Goal: Task Accomplishment & Management: Manage account settings

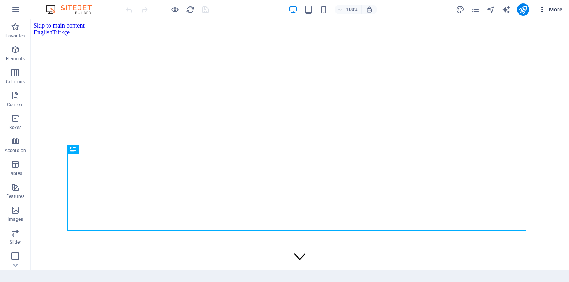
click at [539, 11] on icon "button" at bounding box center [542, 10] width 8 height 8
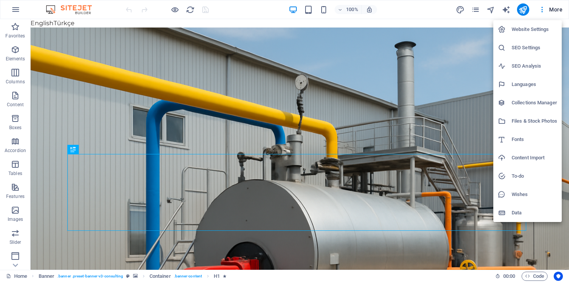
click at [567, 34] on div at bounding box center [284, 141] width 569 height 282
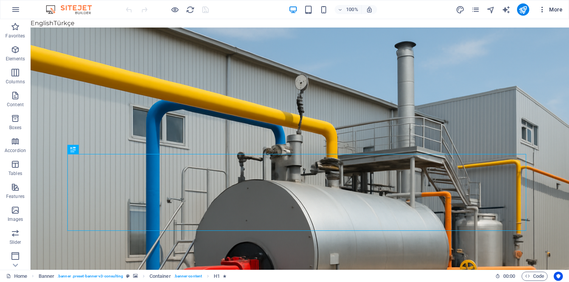
click at [546, 10] on span "More" at bounding box center [550, 10] width 24 height 8
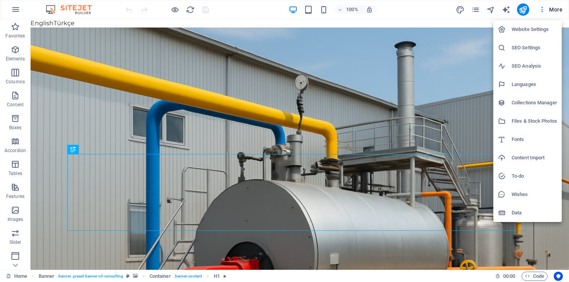
click at [533, 25] on h6 "Website Settings" at bounding box center [533, 29] width 45 height 9
select select "41"
select select "165"
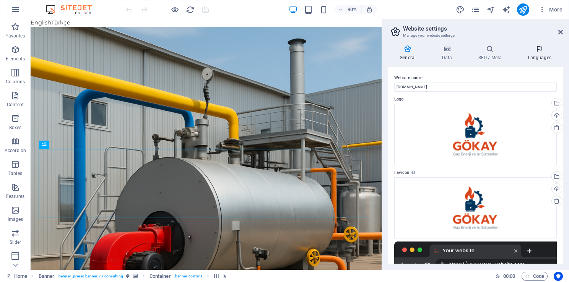
click at [536, 50] on icon at bounding box center [539, 49] width 47 height 8
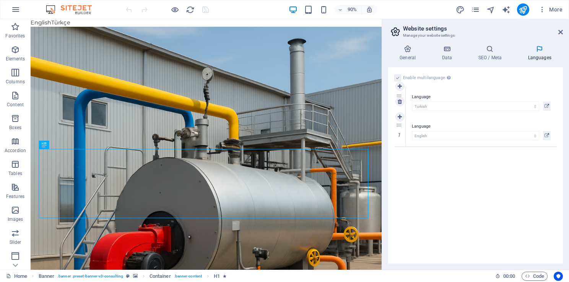
drag, startPoint x: 396, startPoint y: 125, endPoint x: 403, endPoint y: 96, distance: 30.8
select select "165"
click at [559, 31] on icon at bounding box center [560, 32] width 5 height 6
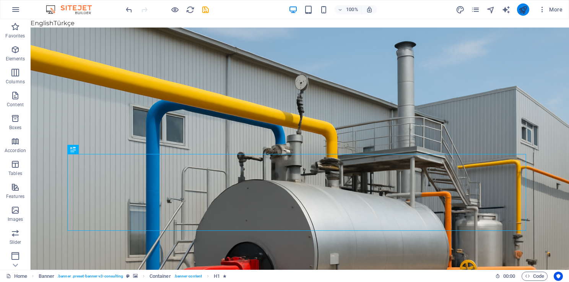
click at [520, 10] on icon "publish" at bounding box center [522, 9] width 9 height 9
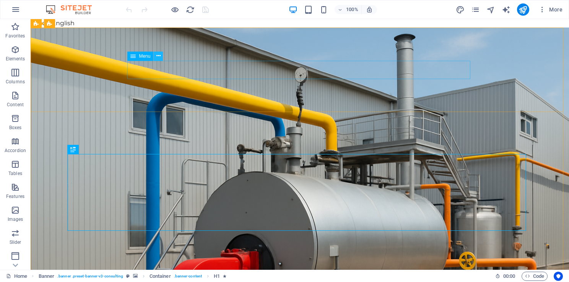
click at [159, 57] on icon at bounding box center [158, 56] width 4 height 8
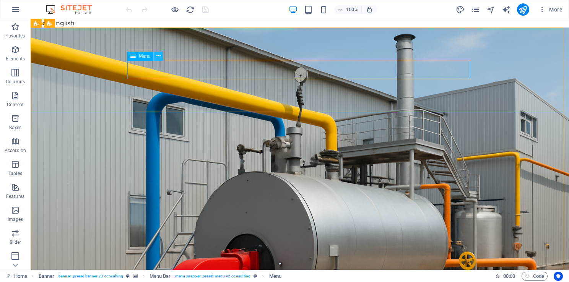
click at [157, 56] on icon at bounding box center [158, 56] width 4 height 8
select select
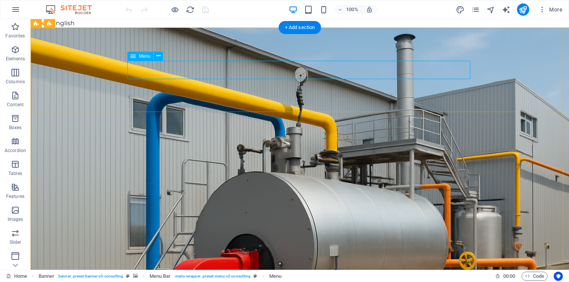
select select
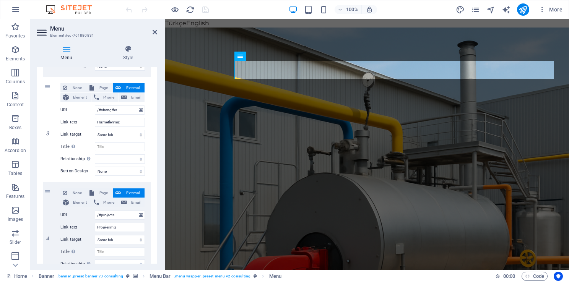
scroll to position [274, 0]
drag, startPoint x: 156, startPoint y: 241, endPoint x: 2, endPoint y: 175, distance: 167.9
click at [48, 179] on icon at bounding box center [48, 180] width 4 height 5
select select
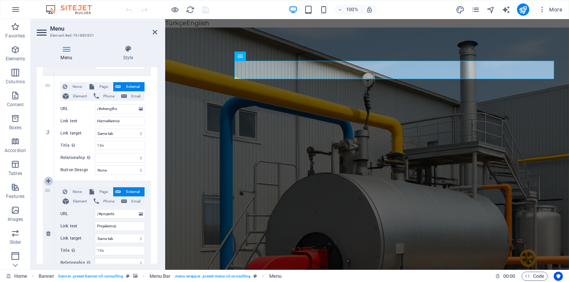
select select
type input "/#projects"
type input "Projelerimiz"
select select
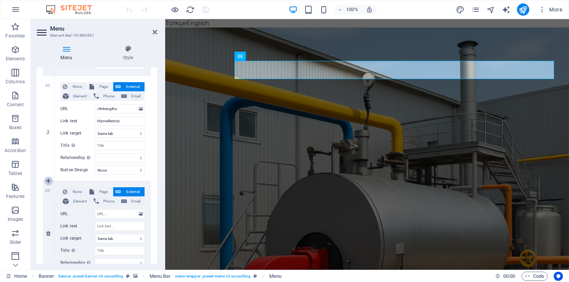
select select
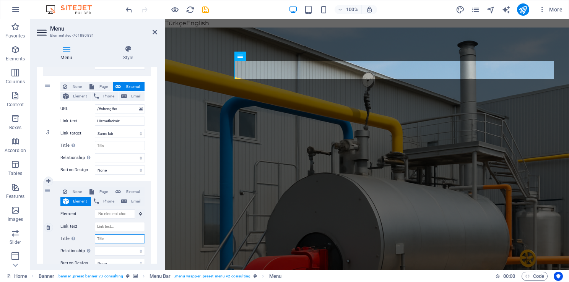
click at [110, 235] on input "Title Additional link description, should not be the same as the link text. The…" at bounding box center [120, 238] width 50 height 9
type input "Ürünlerimiz"
select select
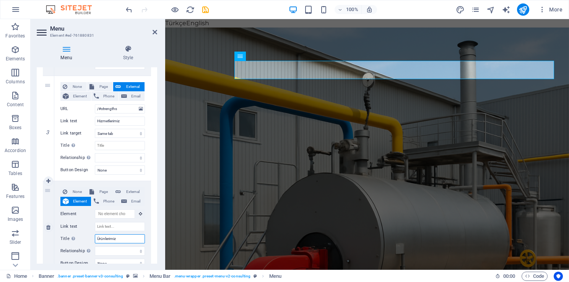
select select
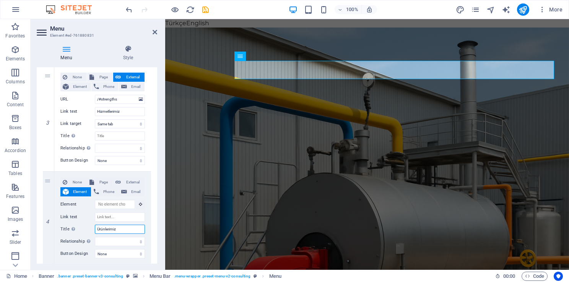
scroll to position [286, 0]
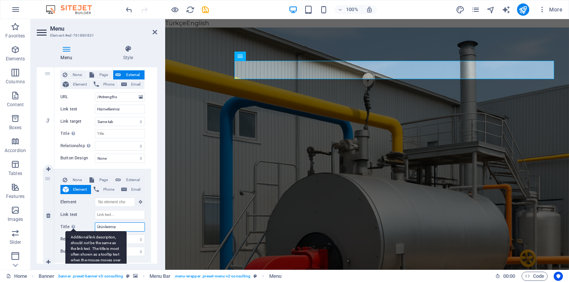
drag, startPoint x: 120, startPoint y: 225, endPoint x: 72, endPoint y: 225, distance: 48.1
click at [72, 225] on div "Title Additional link description, should not be the same as the link text. The…" at bounding box center [102, 226] width 84 height 9
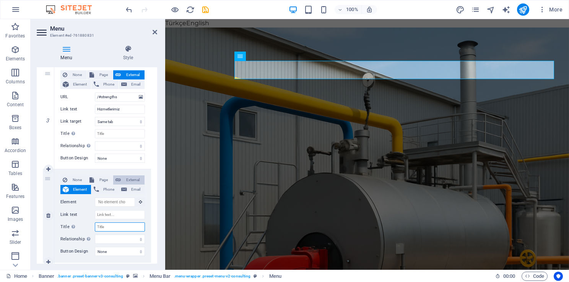
select select
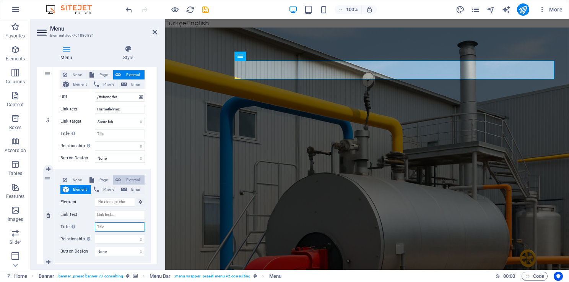
select select
click at [134, 179] on span "External" at bounding box center [132, 179] width 19 height 9
select select
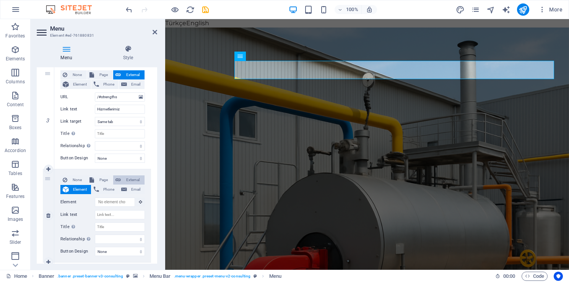
select select
select select "blank"
select select
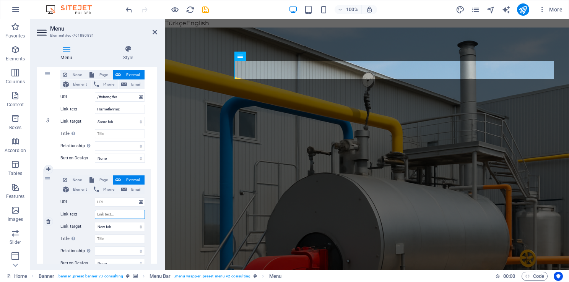
click at [113, 214] on input "Link text" at bounding box center [120, 214] width 50 height 9
type input "Ürün"
select select
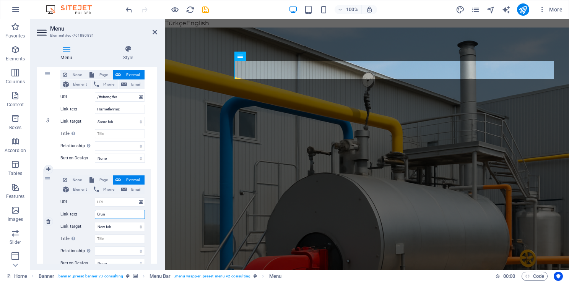
select select
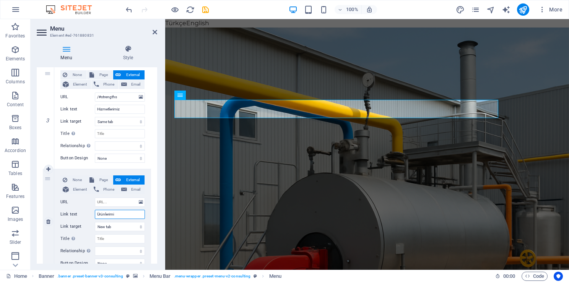
type input "Ürünlerimiz"
select select
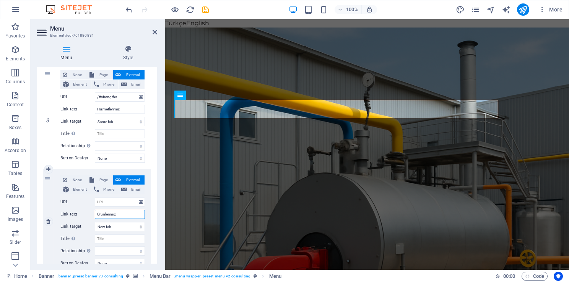
select select
type input "Ürünlerimiz"
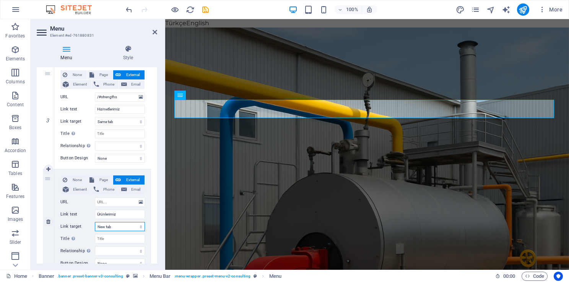
click at [122, 226] on select "New tab Same tab Overlay" at bounding box center [120, 226] width 50 height 9
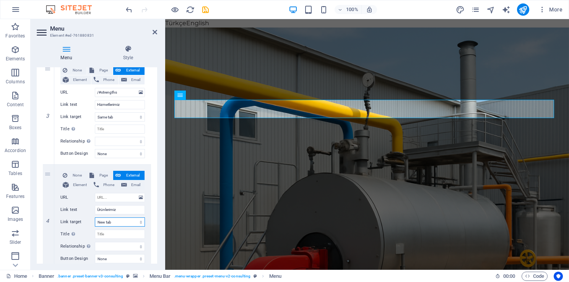
scroll to position [296, 0]
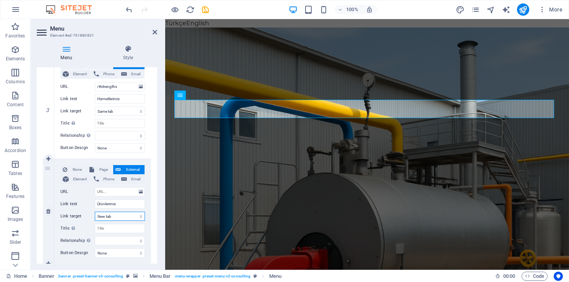
click at [120, 215] on select "New tab Same tab Overlay" at bounding box center [120, 216] width 50 height 9
click at [159, 35] on aside "Menu Element #ed-761880831 Menu Style Menu Auto Custom Create custom menu items…" at bounding box center [98, 144] width 134 height 251
click at [154, 31] on icon at bounding box center [154, 32] width 5 height 6
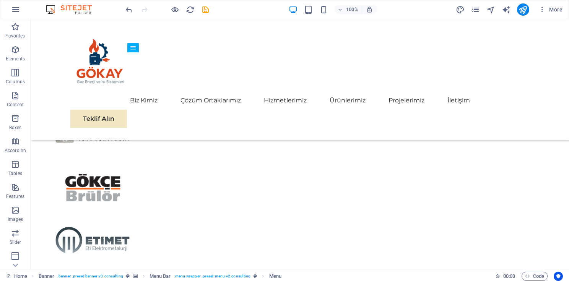
scroll to position [1279, 0]
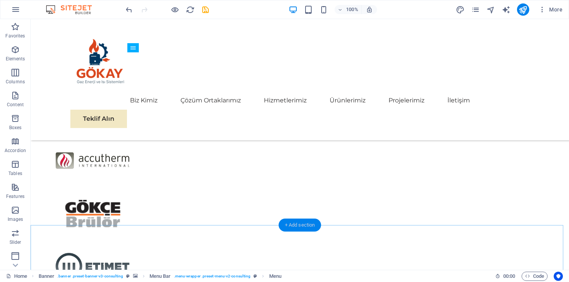
click at [284, 224] on div "+ Add section" at bounding box center [300, 225] width 42 height 13
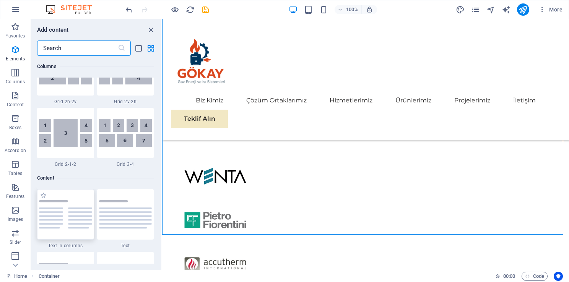
scroll to position [1337, 0]
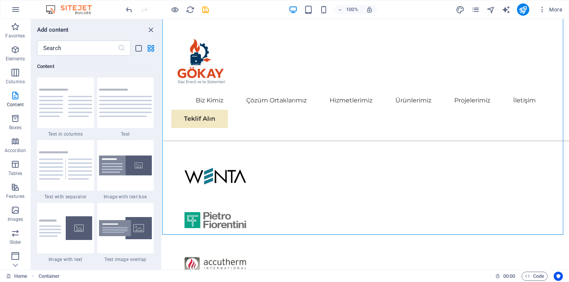
drag, startPoint x: 321, startPoint y: 113, endPoint x: 162, endPoint y: 95, distance: 160.3
click at [97, 50] on input "text" at bounding box center [77, 48] width 81 height 15
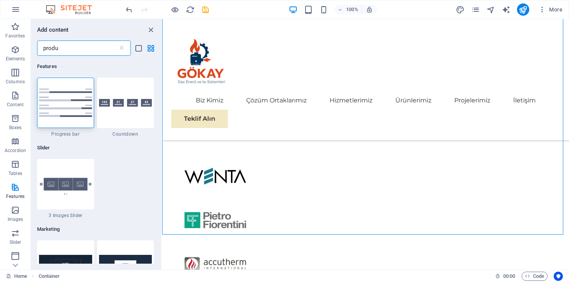
scroll to position [0, 0]
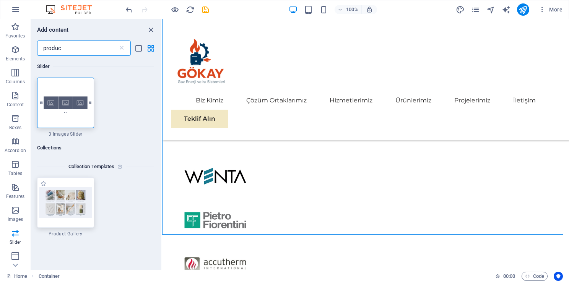
type input "produc"
click at [64, 216] on img at bounding box center [65, 202] width 53 height 31
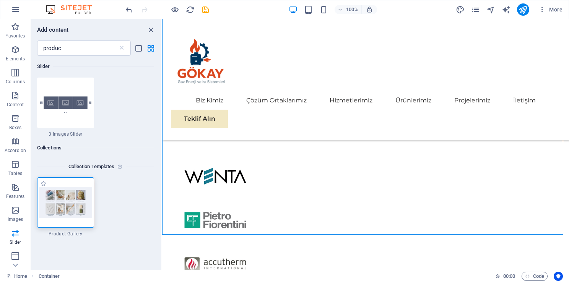
click at [84, 208] on img at bounding box center [65, 202] width 53 height 31
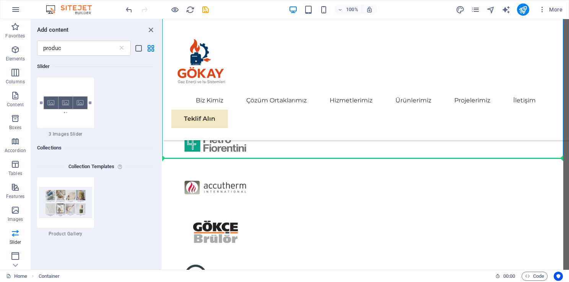
scroll to position [1355, 0]
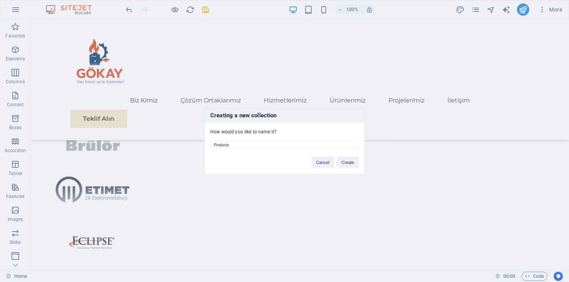
drag, startPoint x: 236, startPoint y: 145, endPoint x: 180, endPoint y: 146, distance: 55.8
click at [180, 146] on div "Creating a new collection How would you like to name it? Products Cancel Create" at bounding box center [284, 141] width 569 height 282
type input "Ürünlerimiz"
click at [348, 159] on button "Create" at bounding box center [348, 162] width 22 height 11
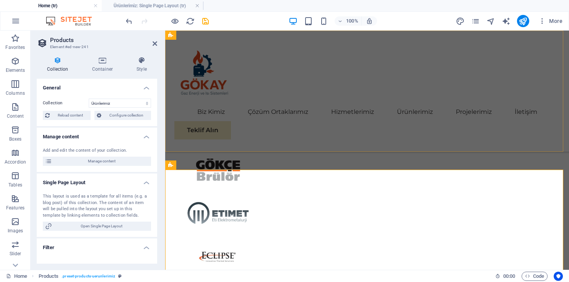
scroll to position [1264, 0]
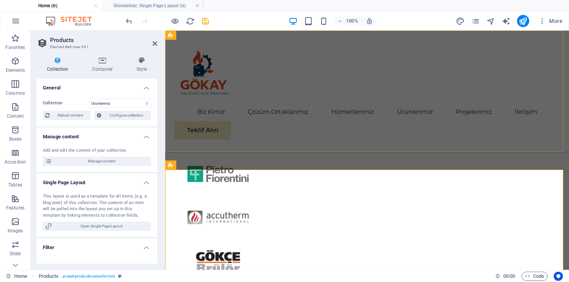
select select "createdAt_DESC"
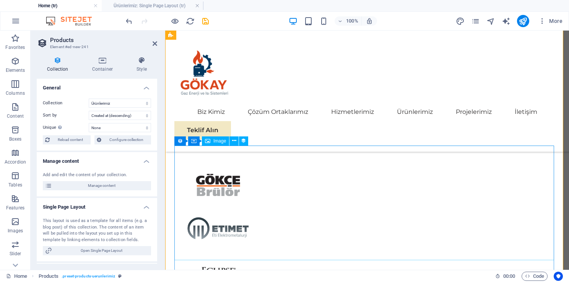
scroll to position [1455, 0]
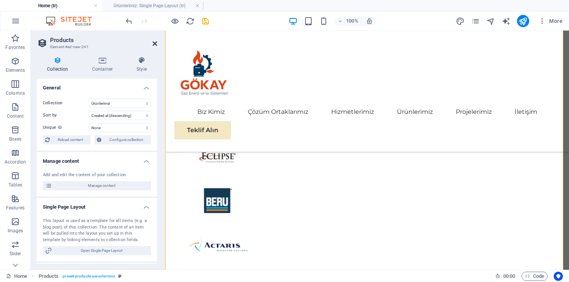
drag, startPoint x: 122, startPoint y: 12, endPoint x: 153, endPoint y: 42, distance: 43.2
click at [153, 42] on icon at bounding box center [154, 44] width 5 height 6
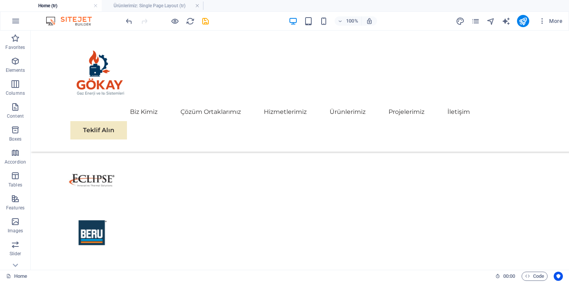
scroll to position [1392, 0]
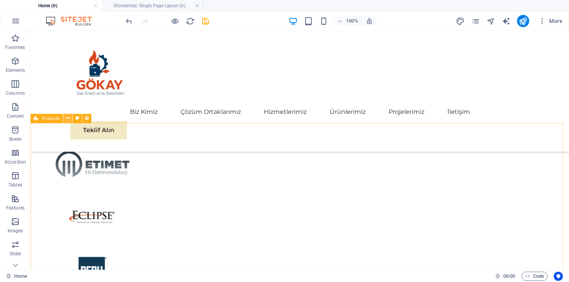
click at [69, 118] on icon at bounding box center [68, 118] width 4 height 8
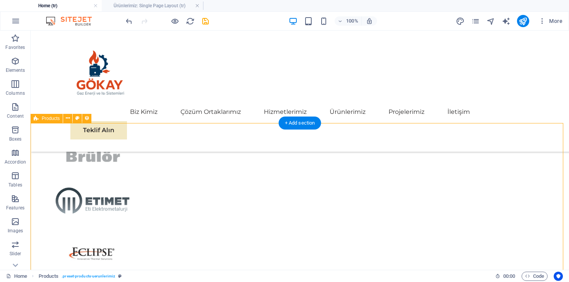
select select "createdAt_DESC"
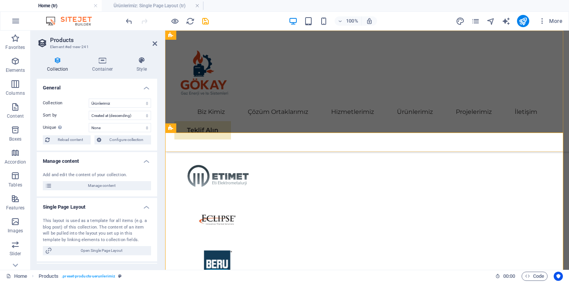
scroll to position [1301, 0]
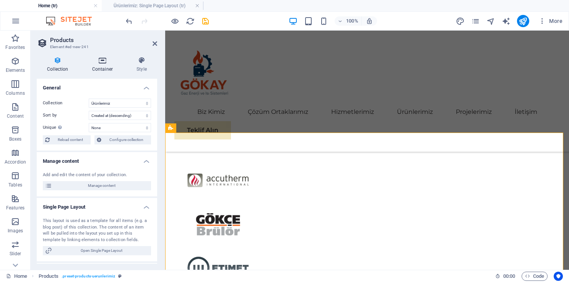
click at [106, 59] on icon at bounding box center [102, 61] width 41 height 8
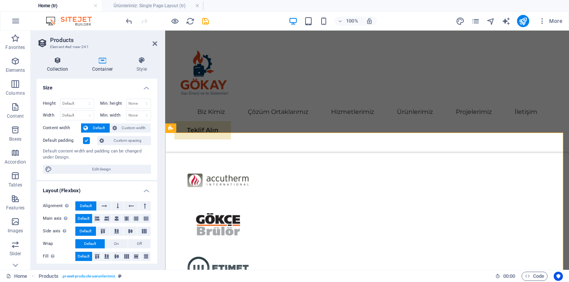
click at [53, 63] on icon at bounding box center [58, 61] width 42 height 8
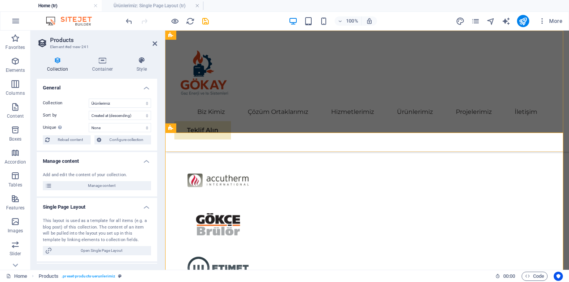
click at [324, 94] on div "Biz Kimiz Çözüm Ortaklarımız Hizmetlerimiz Ürünlerimiz Projelerimiz İletişim Te…" at bounding box center [366, 91] width 403 height 121
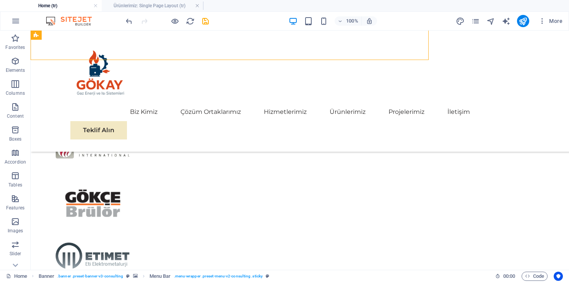
scroll to position [1392, 0]
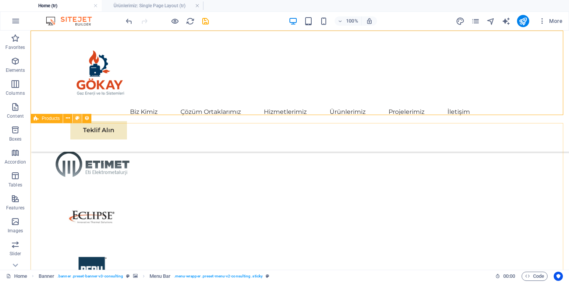
click at [76, 120] on icon at bounding box center [77, 118] width 4 height 8
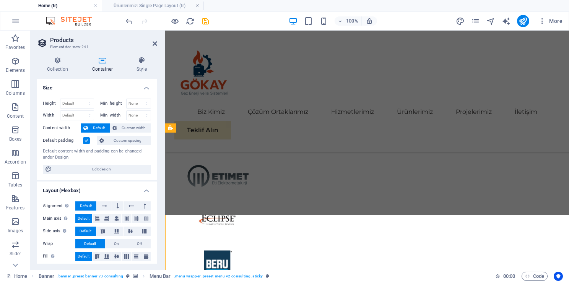
scroll to position [1301, 0]
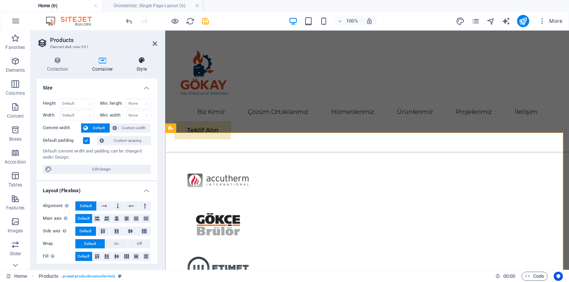
click at [141, 65] on h4 "Style" at bounding box center [141, 65] width 31 height 16
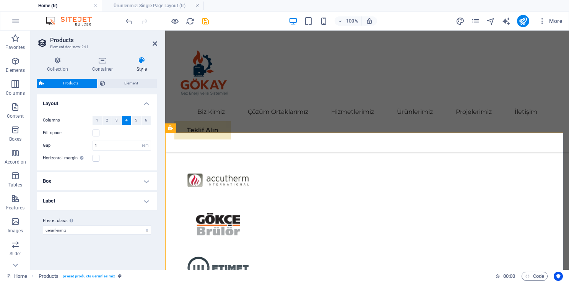
click at [137, 188] on h4 "Box" at bounding box center [97, 181] width 120 height 18
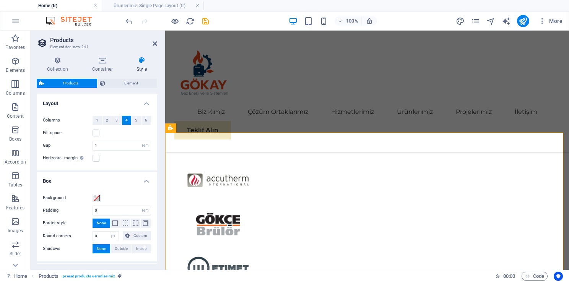
click at [148, 180] on h4 "Box" at bounding box center [97, 179] width 120 height 14
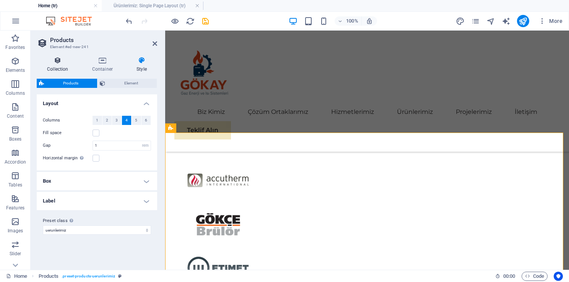
click at [52, 66] on h4 "Collection" at bounding box center [59, 65] width 45 height 16
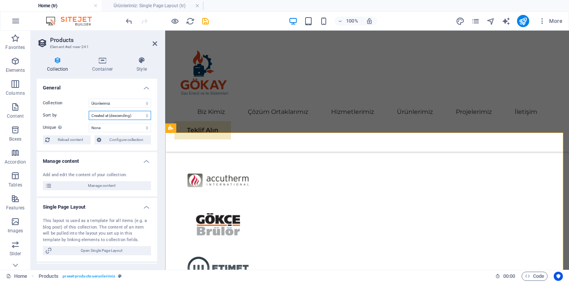
click at [127, 114] on select "Created at (ascending) Created at (descending) Updated at (ascending) Updated a…" at bounding box center [120, 115] width 62 height 9
click at [120, 128] on select "None Name Slug Product image Price Product number Product description Availabil…" at bounding box center [120, 127] width 62 height 9
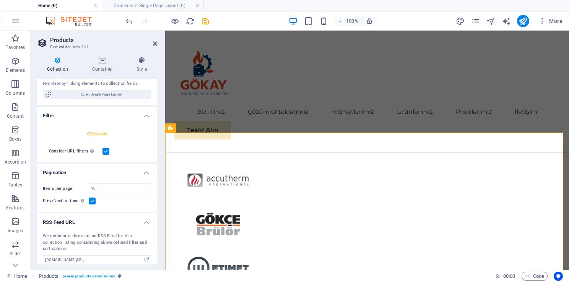
scroll to position [162, 0]
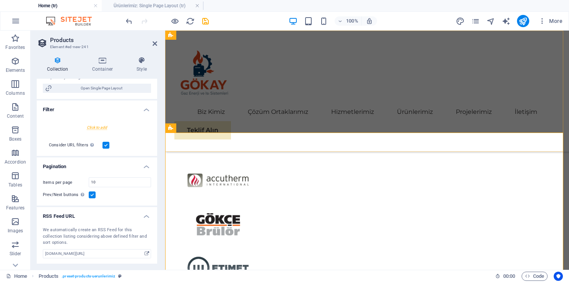
click at [297, 126] on div "Biz Kimiz Çözüm Ortaklarımız Hizmetlerimiz Ürünlerimiz Projelerimiz İletişim Te…" at bounding box center [366, 91] width 403 height 121
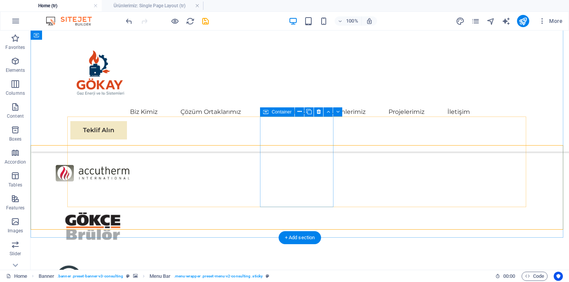
scroll to position [1163, 0]
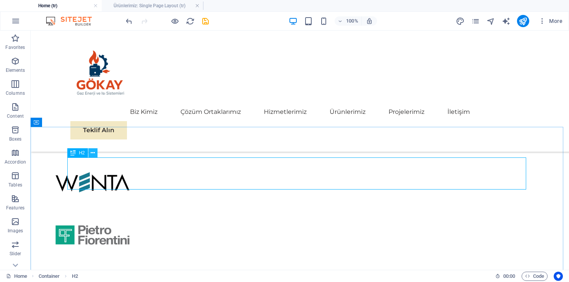
click at [93, 154] on icon at bounding box center [93, 153] width 4 height 8
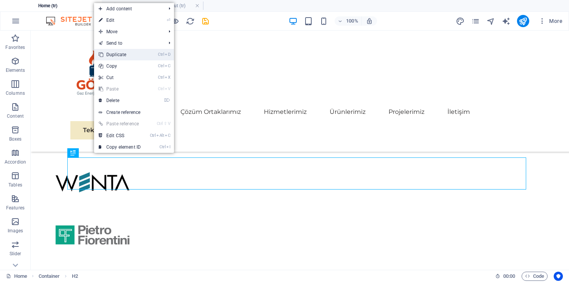
click at [123, 56] on link "Ctrl D Duplicate" at bounding box center [119, 54] width 51 height 11
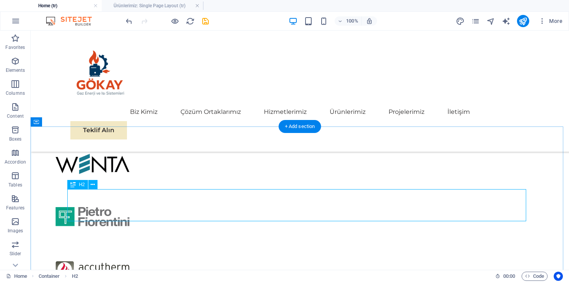
scroll to position [1239, 0]
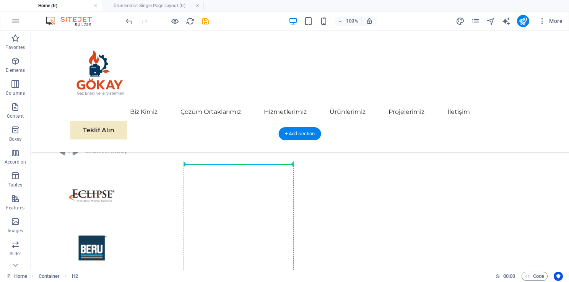
drag, startPoint x: 287, startPoint y: 143, endPoint x: 290, endPoint y: 169, distance: 26.2
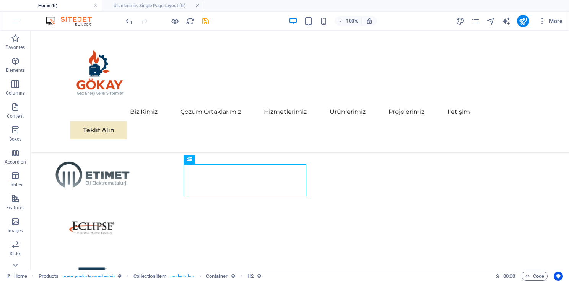
click at [123, 21] on div "100% More" at bounding box center [284, 21] width 568 height 18
click at [130, 21] on icon "undo" at bounding box center [129, 21] width 9 height 9
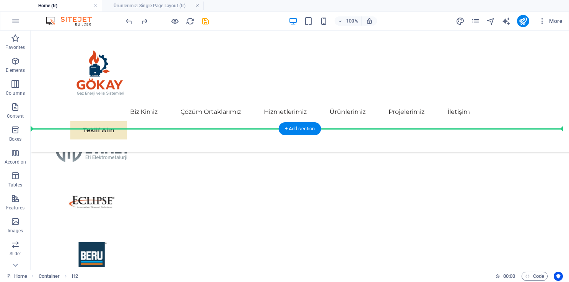
scroll to position [1419, 0]
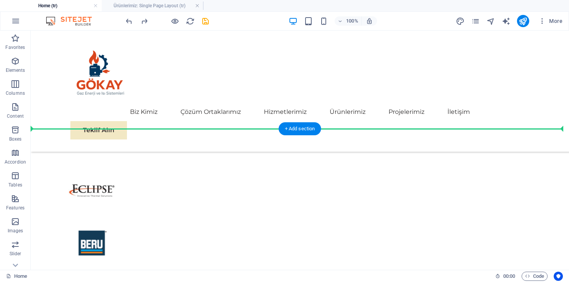
drag, startPoint x: 309, startPoint y: 157, endPoint x: 307, endPoint y: 115, distance: 41.7
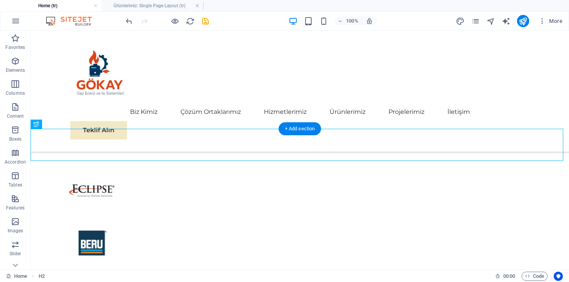
scroll to position [1387, 0]
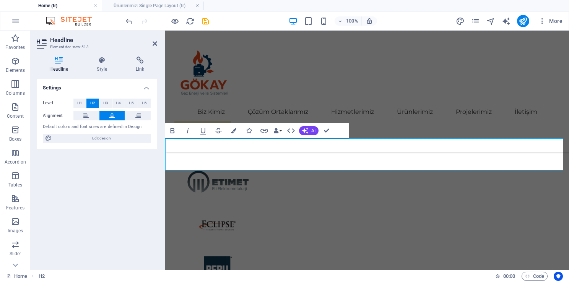
scroll to position [1295, 0]
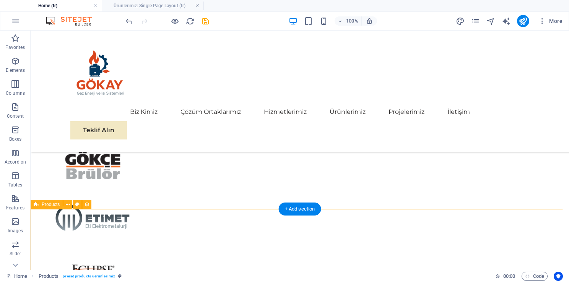
scroll to position [1348, 0]
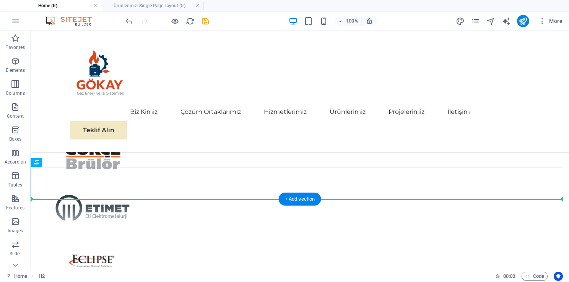
drag, startPoint x: 322, startPoint y: 183, endPoint x: 325, endPoint y: 213, distance: 29.9
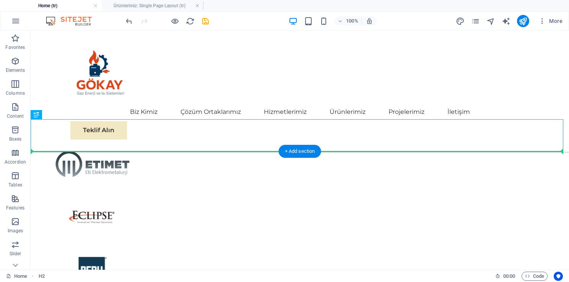
scroll to position [1396, 0]
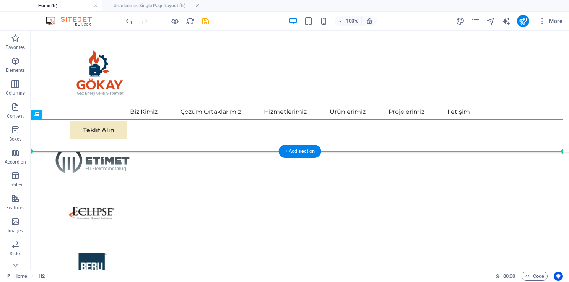
drag, startPoint x: 260, startPoint y: 176, endPoint x: 257, endPoint y: 154, distance: 21.6
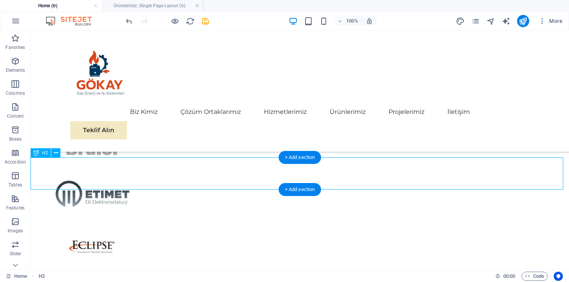
scroll to position [1358, 0]
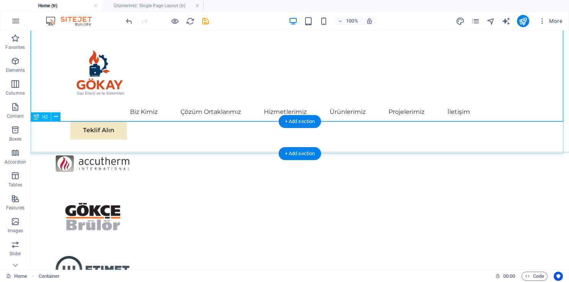
scroll to position [1396, 0]
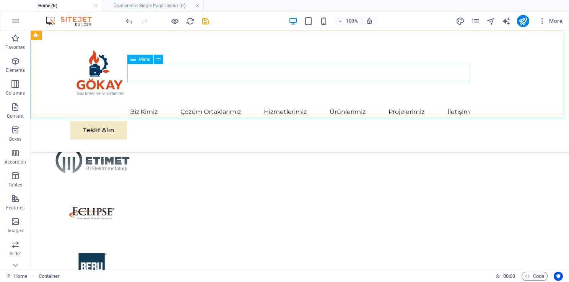
click at [346, 103] on nav "Biz Kimiz Çözüm Ortaklarımız Hizmetlerimiz Ürünlerimiz Projelerimiz İletişim" at bounding box center [299, 112] width 459 height 18
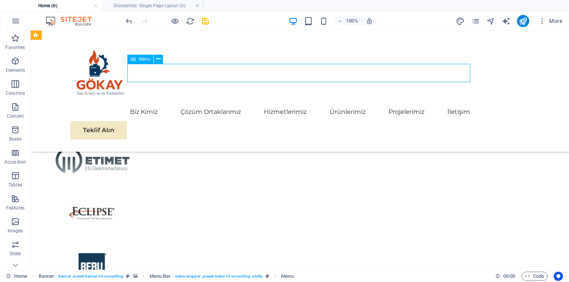
click at [346, 103] on nav "Biz Kimiz Çözüm Ortaklarımız Hizmetlerimiz Ürünlerimiz Projelerimiz İletişim" at bounding box center [299, 112] width 459 height 18
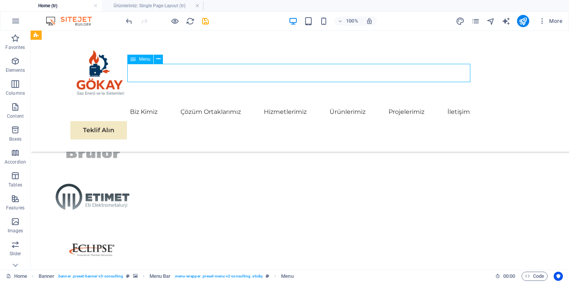
select select
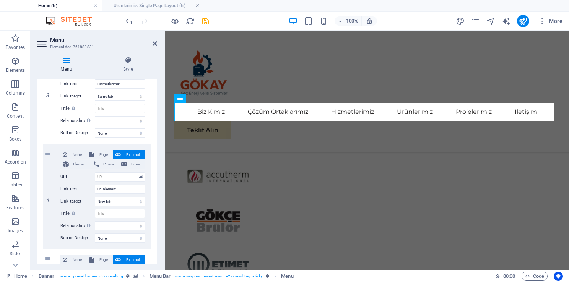
scroll to position [326, 0]
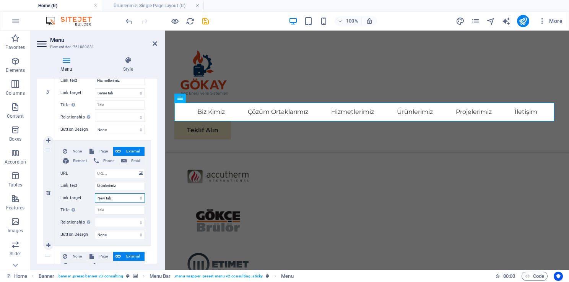
click at [113, 195] on select "New tab Same tab Overlay" at bounding box center [120, 197] width 50 height 9
select select
click at [95, 193] on select "New tab Same tab Overlay" at bounding box center [120, 197] width 50 height 9
select select
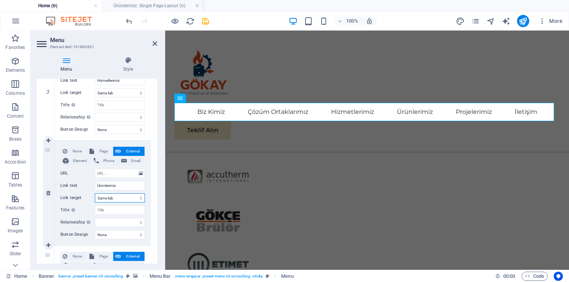
select select
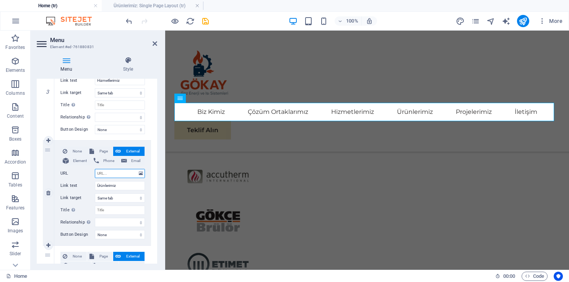
click at [113, 173] on input "URL" at bounding box center [120, 173] width 50 height 9
click at [200, 157] on icon at bounding box center [202, 156] width 4 height 8
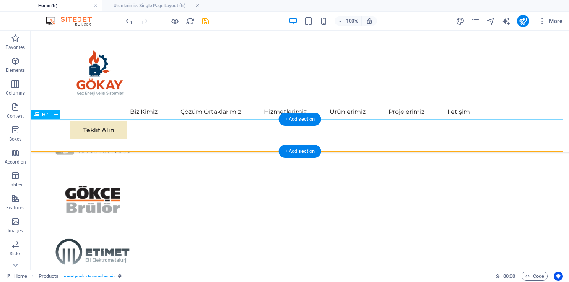
scroll to position [1396, 0]
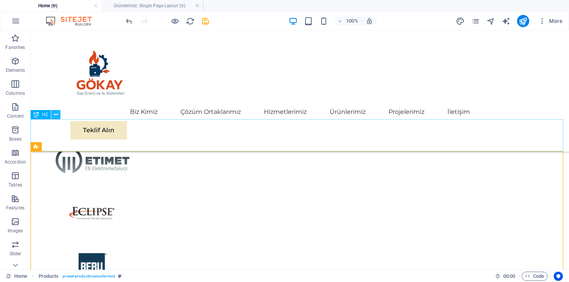
click at [56, 115] on icon at bounding box center [56, 115] width 4 height 8
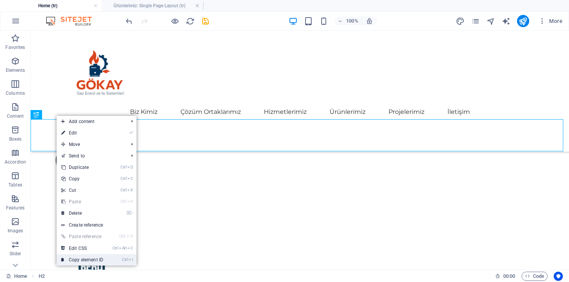
click at [105, 256] on link "Ctrl I Copy element ID" at bounding box center [82, 259] width 51 height 11
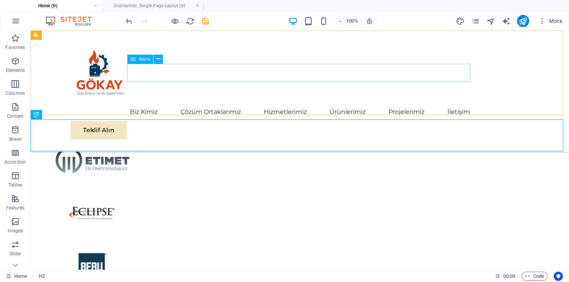
click at [350, 103] on nav "Biz Kimiz Çözüm Ortaklarımız Hizmetlerimiz Ürünlerimiz Projelerimiz İletişim" at bounding box center [299, 112] width 459 height 18
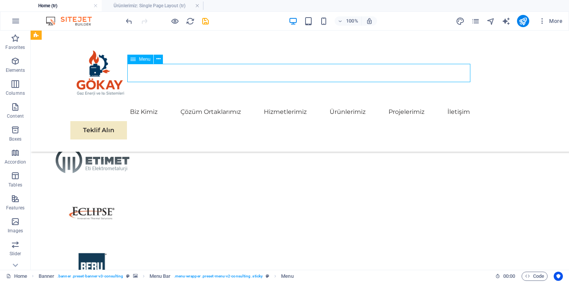
click at [350, 103] on nav "Biz Kimiz Çözüm Ortaklarımız Hizmetlerimiz Ürünlerimiz Projelerimiz İletişim" at bounding box center [299, 112] width 459 height 18
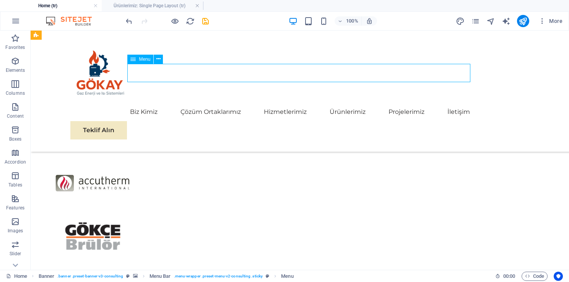
select select
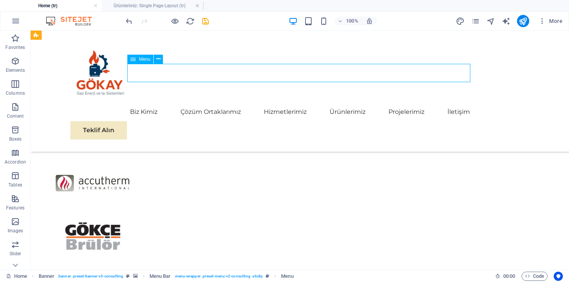
select select
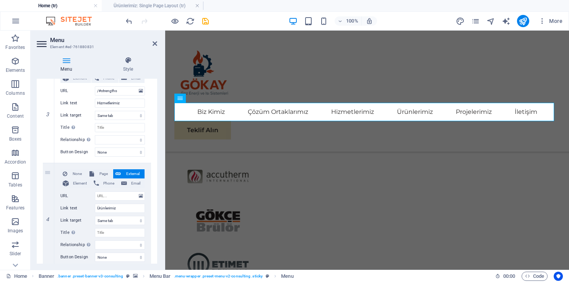
scroll to position [327, 0]
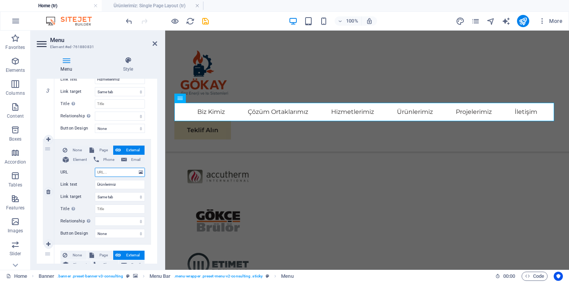
click at [102, 170] on input "URL" at bounding box center [120, 172] width 50 height 9
paste input "#ed-new-513"
type input "#ed-new-513"
select select
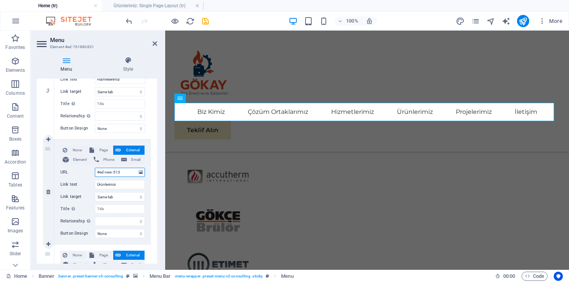
select select
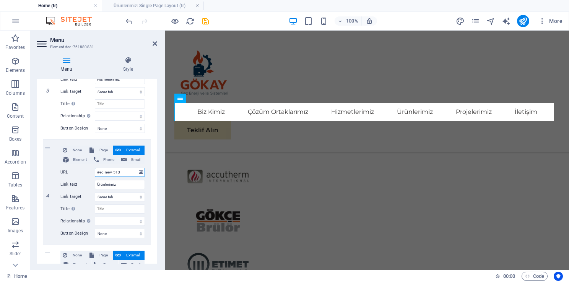
type input "#ed-new-513"
click at [150, 178] on div "1 None Page External Element Phone Email Page Home Subpage Legal Notice Privacy…" at bounding box center [97, 139] width 120 height 642
click at [199, 157] on button at bounding box center [202, 156] width 9 height 9
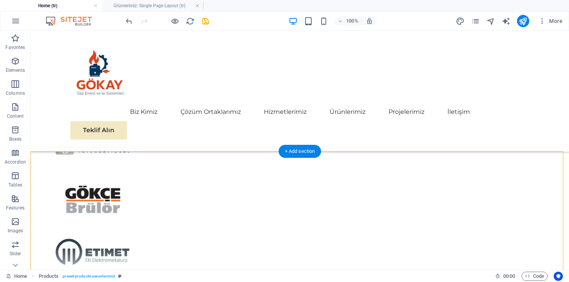
scroll to position [1396, 0]
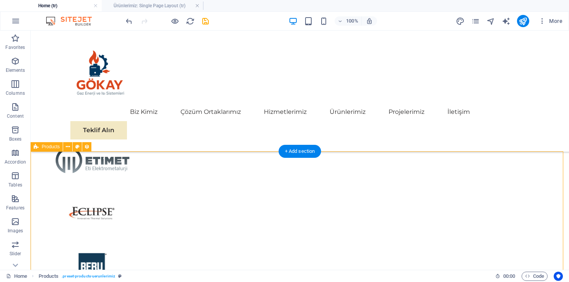
drag, startPoint x: 159, startPoint y: 162, endPoint x: 140, endPoint y: 163, distance: 18.8
click at [70, 144] on icon at bounding box center [68, 147] width 4 height 8
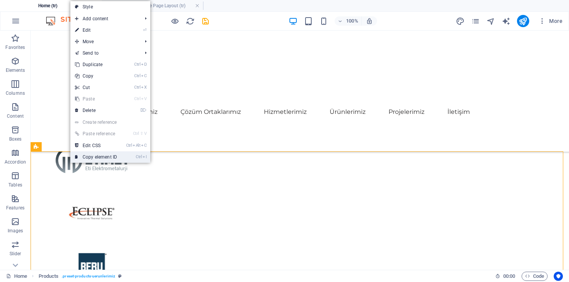
drag, startPoint x: 93, startPoint y: 156, endPoint x: 63, endPoint y: 126, distance: 42.7
click at [93, 156] on link "Ctrl I Copy element ID" at bounding box center [95, 156] width 51 height 11
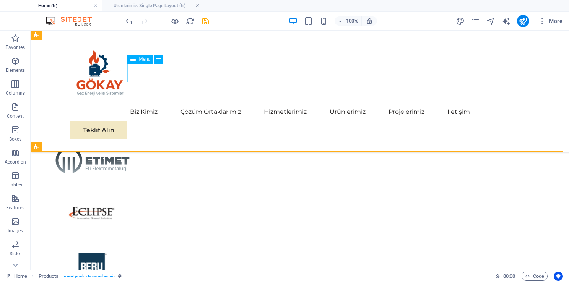
click at [410, 103] on nav "Biz Kimiz Çözüm Ortaklarımız Hizmetlerimiz Ürünlerimiz Projelerimiz İletişim" at bounding box center [299, 112] width 459 height 18
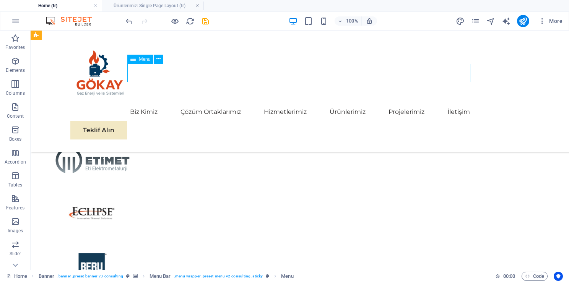
click at [410, 103] on nav "Biz Kimiz Çözüm Ortaklarımız Hizmetlerimiz Ürünlerimiz Projelerimiz İletişim" at bounding box center [299, 112] width 459 height 18
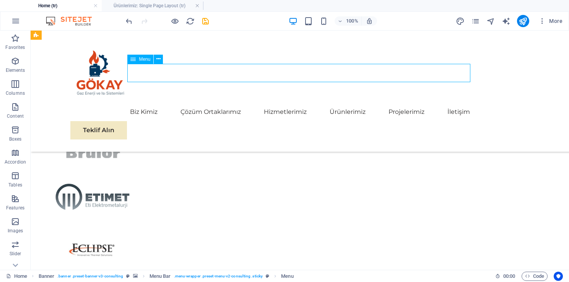
select select
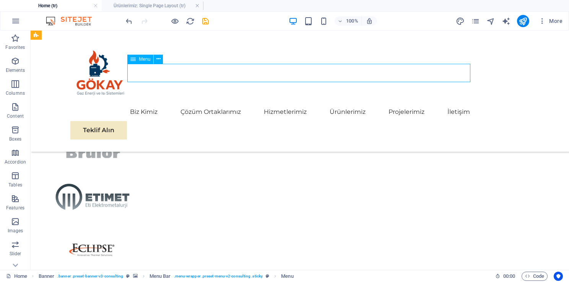
select select
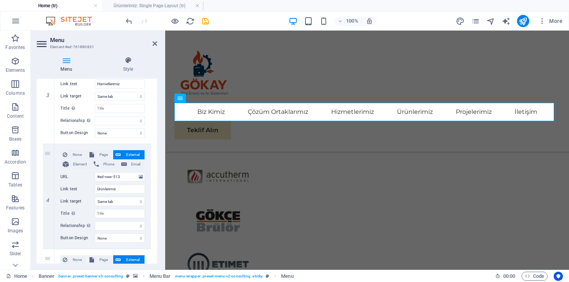
scroll to position [325, 0]
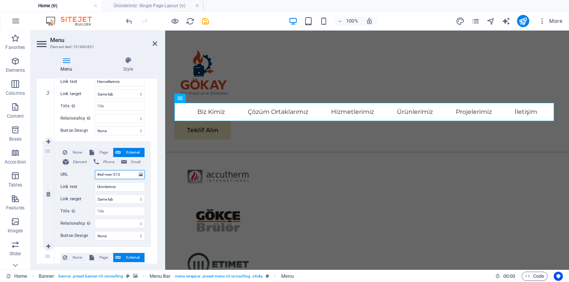
drag, startPoint x: 126, startPoint y: 175, endPoint x: 63, endPoint y: 172, distance: 62.4
click at [63, 172] on div "URL #ed-new-513" at bounding box center [102, 174] width 84 height 9
paste input "241"
type input "#ed-new-241"
select select
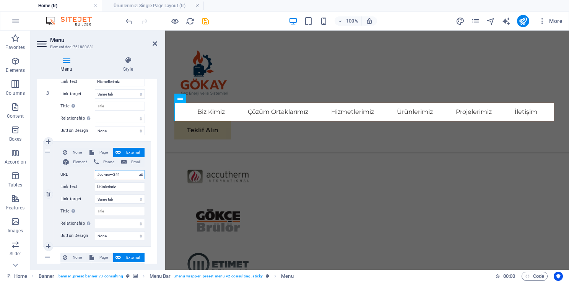
select select
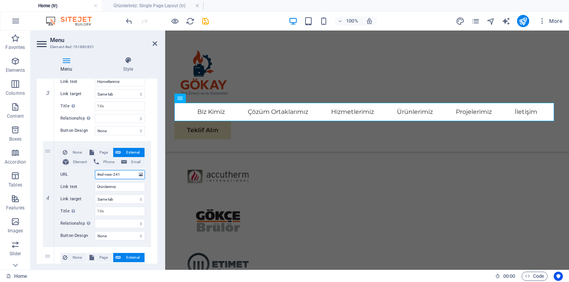
type input "#ed-new-241"
click at [152, 173] on div "1 None Page External Element Phone Email Page Home Subpage Legal Notice Privacy…" at bounding box center [97, 141] width 120 height 642
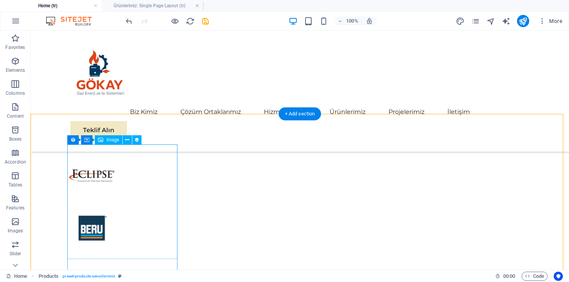
scroll to position [1511, 0]
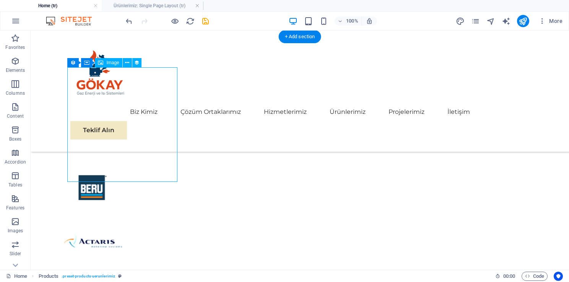
select select "px"
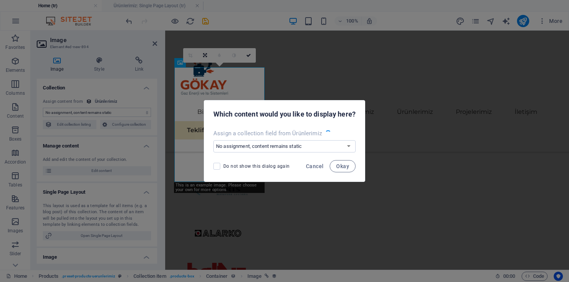
scroll to position [1429, 0]
select select "image"
click at [345, 147] on select "No assignment, content remains static Create a new field Created at (Date) Upda…" at bounding box center [284, 146] width 142 height 12
click at [310, 144] on select "No assignment, content remains static Create a new field Created at (Date) Upda…" at bounding box center [284, 146] width 142 height 12
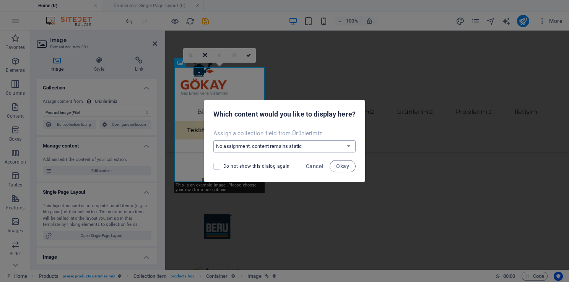
select select "image"
click at [213, 140] on select "No assignment, content remains static Create a new field Created at (Date) Upda…" at bounding box center [284, 146] width 142 height 12
click at [341, 166] on span "Okay" at bounding box center [342, 166] width 13 height 6
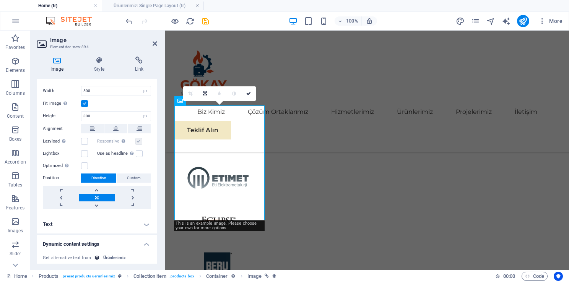
scroll to position [183, 0]
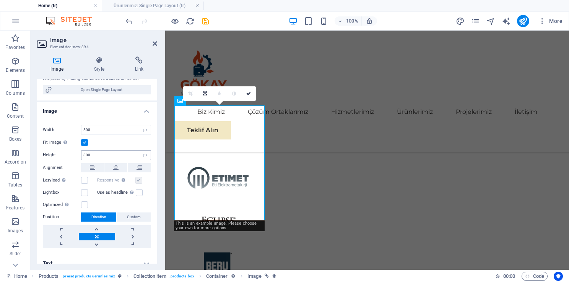
scroll to position [145, 0]
drag, startPoint x: 157, startPoint y: 165, endPoint x: 159, endPoint y: 152, distance: 13.5
click at [159, 152] on div "Image Style Link Collection No assignment, content remains static Created at (D…" at bounding box center [97, 159] width 133 height 219
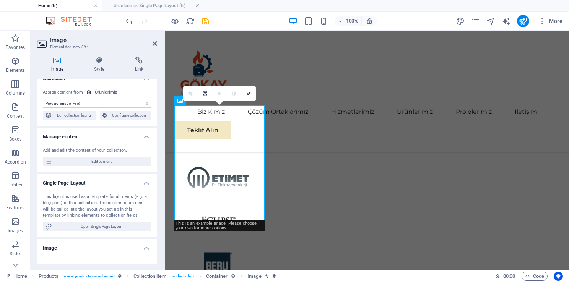
scroll to position [0, 0]
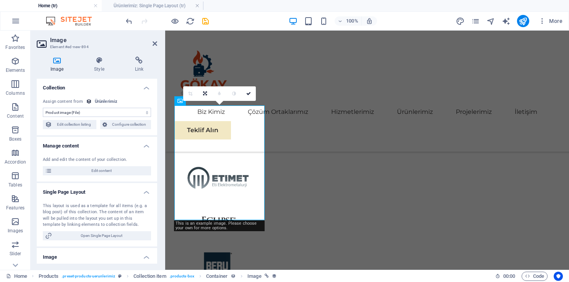
click at [65, 96] on div "No assignment, content remains static Created at (Date) Updated at (Date) Name …" at bounding box center [97, 113] width 120 height 43
click at [93, 57] on icon at bounding box center [98, 61] width 37 height 8
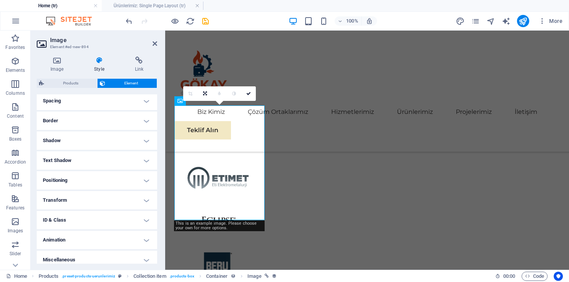
scroll to position [153, 0]
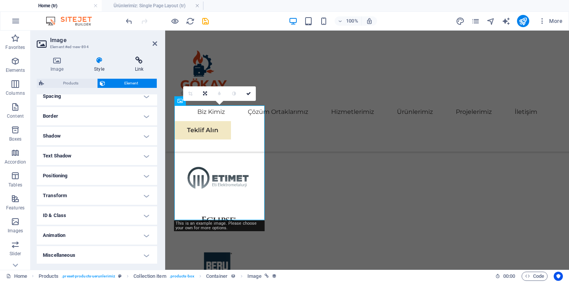
click at [130, 62] on icon at bounding box center [139, 61] width 36 height 8
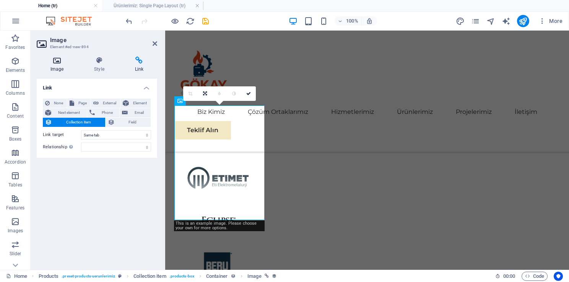
click at [50, 67] on h4 "Image" at bounding box center [59, 65] width 44 height 16
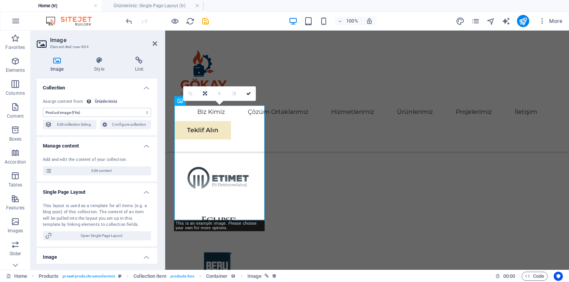
click at [75, 110] on select "No assignment, content remains static Created at (Date) Updated at (Date) Name …" at bounding box center [97, 112] width 108 height 9
click at [75, 111] on select "No assignment, content remains static Created at (Date) Updated at (Date) Name …" at bounding box center [97, 112] width 108 height 9
drag, startPoint x: 153, startPoint y: 120, endPoint x: 153, endPoint y: 129, distance: 9.2
click at [153, 129] on div "No assignment, content remains static Created at (Date) Updated at (Date) Name …" at bounding box center [97, 113] width 120 height 43
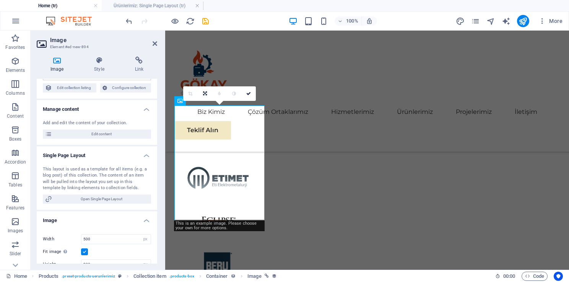
scroll to position [36, 0]
click at [119, 134] on span "Edit content" at bounding box center [101, 134] width 94 height 9
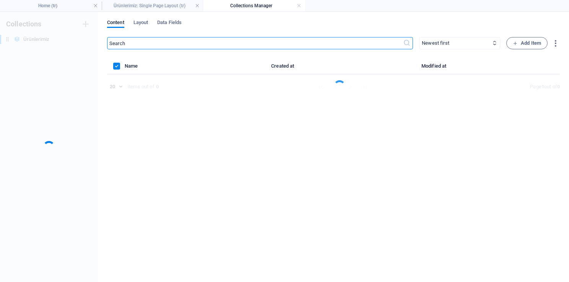
scroll to position [0, 0]
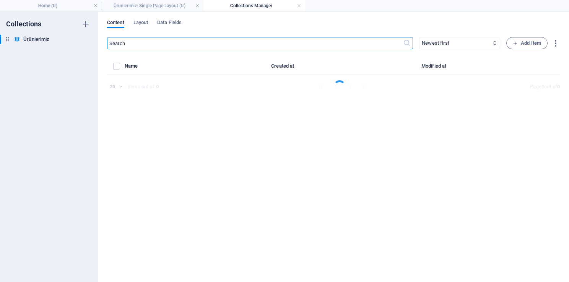
select select "Out of stock"
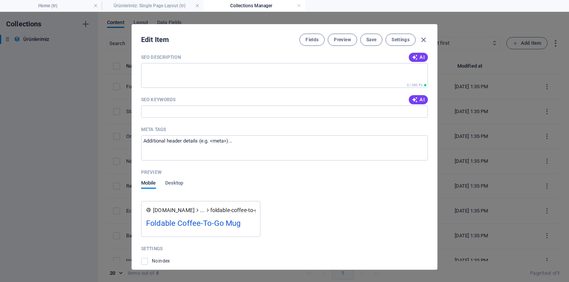
scroll to position [573, 0]
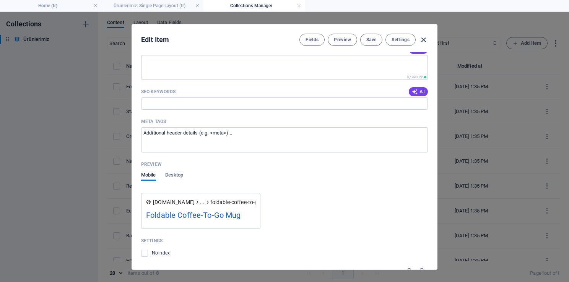
click at [420, 40] on icon "button" at bounding box center [423, 40] width 9 height 9
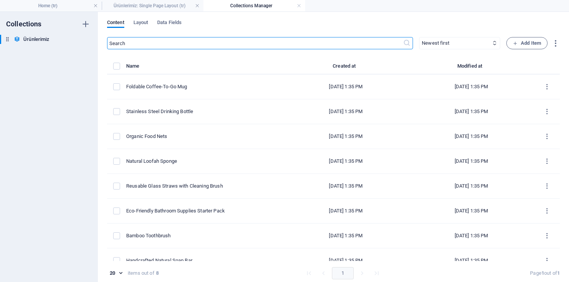
type input "foldable-coffee-to-go-mug"
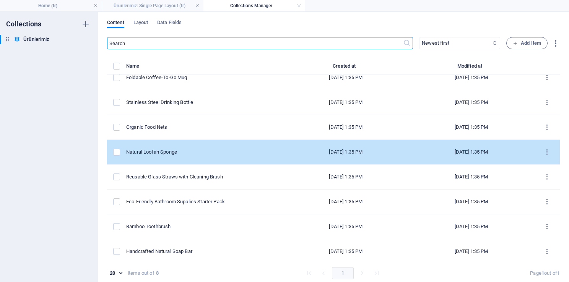
scroll to position [11, 0]
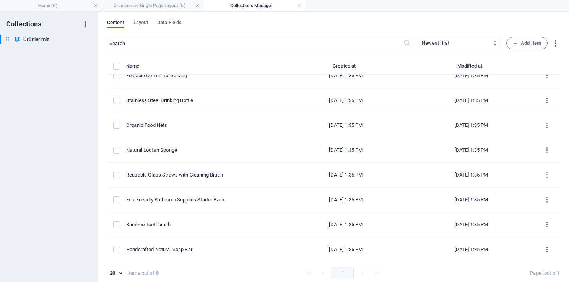
click at [439, 41] on select "Newest first Oldest first Last modified Name (ascending) Name (descending) Slug…" at bounding box center [459, 43] width 81 height 12
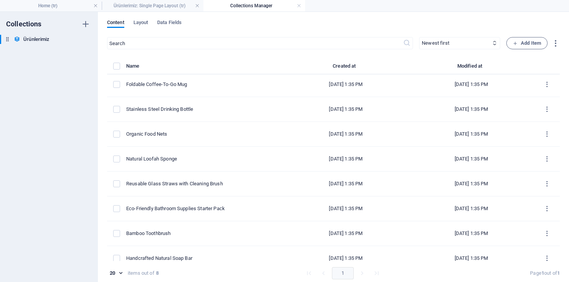
scroll to position [0, 0]
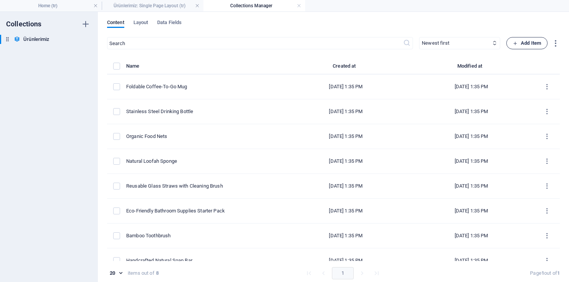
click at [528, 45] on span "Add Item" at bounding box center [526, 43] width 28 height 9
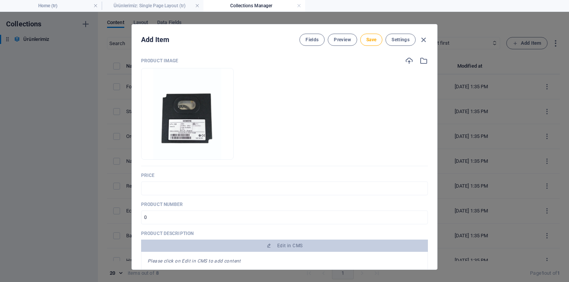
scroll to position [76, 0]
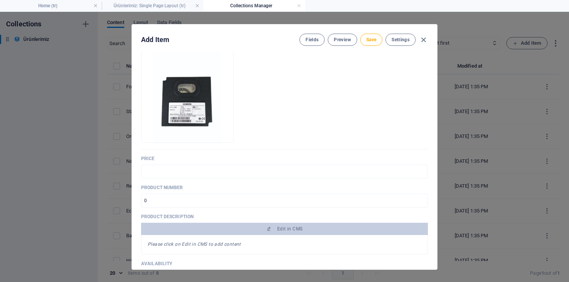
click at [175, 183] on div "Name ​ Slug [DOMAIN_NAME][URL] ​ Product image Drop files here to upload them i…" at bounding box center [284, 193] width 287 height 423
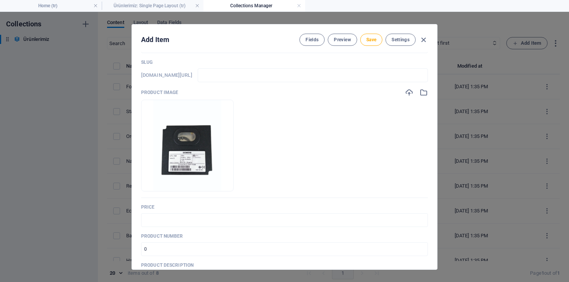
scroll to position [0, 0]
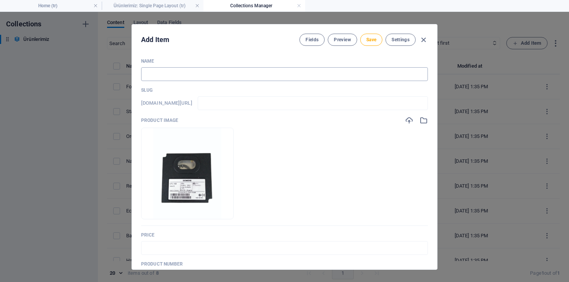
click at [190, 72] on input "text" at bounding box center [284, 74] width 287 height 14
paste input "Siemens LFL 1.122 Role"
type input "Siemens LFL 1.122 Role"
type input "siemens-lfl-1-122-role"
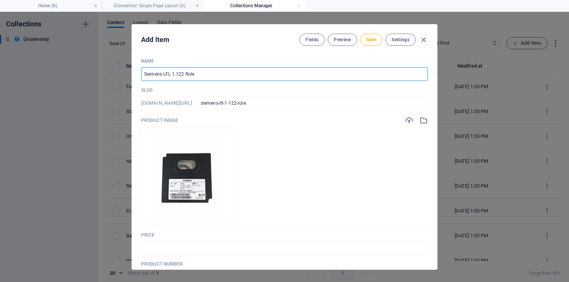
type input "Siemens LFL 1.122 Role"
click at [332, 92] on p "Slug" at bounding box center [284, 90] width 287 height 6
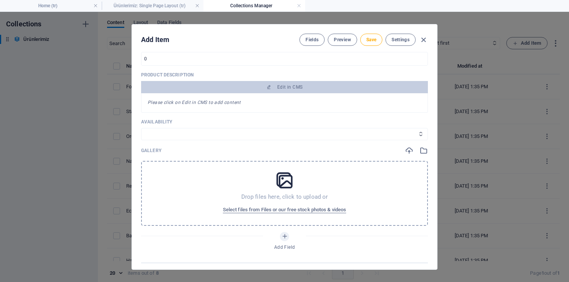
scroll to position [229, 0]
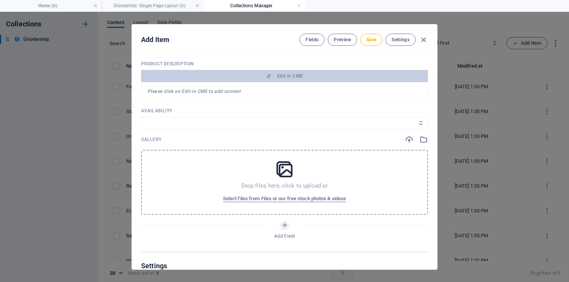
click at [158, 122] on select "In stock Out of stock" at bounding box center [284, 123] width 287 height 12
select select "In stock"
click at [141, 117] on select "In stock Out of stock" at bounding box center [284, 123] width 287 height 12
click at [164, 135] on div "Gallery" at bounding box center [284, 139] width 287 height 8
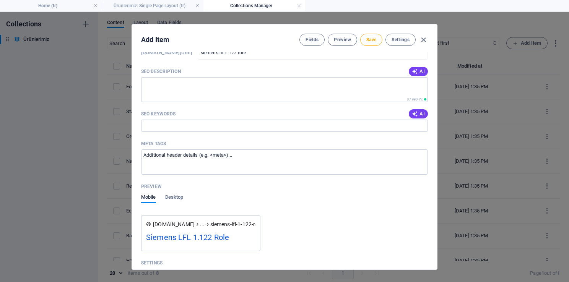
scroll to position [497, 0]
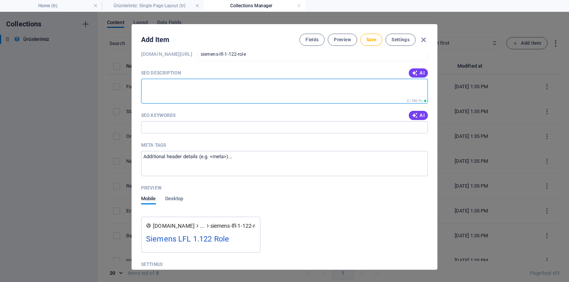
click at [161, 86] on textarea "SEO Description" at bounding box center [284, 91] width 287 height 25
paste textarea "Siemens LFL 1.122 Role, endüstriyel brülör ve kazan sistemlerinde güvenilir kon…"
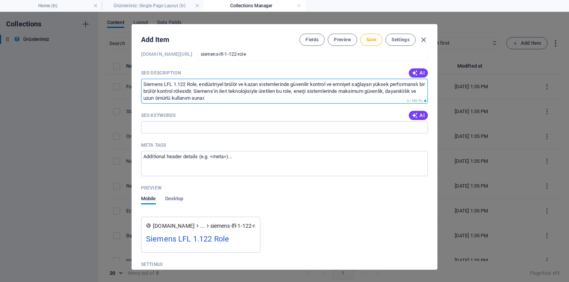
scroll to position [120, 0]
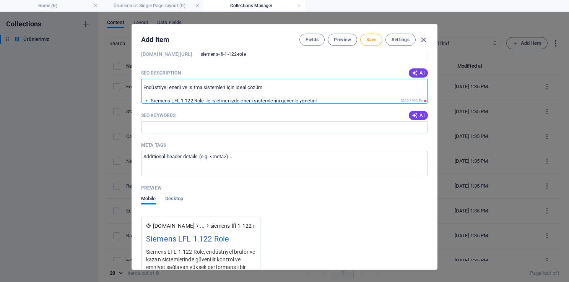
type textarea "Siemens LFL 1.122 Role, endüstriyel brülör ve kazan sistemlerinde güvenilir kon…"
click at [178, 122] on input "SEO Keywords" at bounding box center [284, 127] width 287 height 12
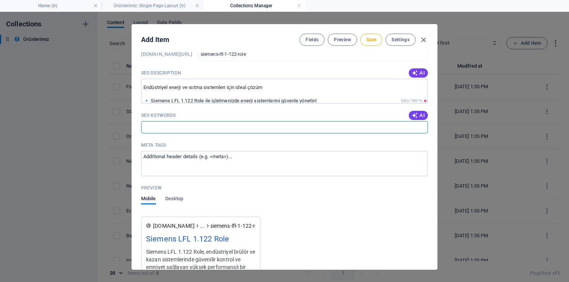
paste input "Siemens LFL 1.122 role, Siemens brülör kontrol rölesi, endüstriyel brülör röles…"
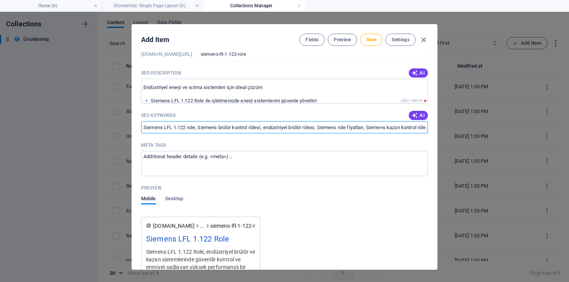
scroll to position [0, 127]
type input "Siemens LFL 1.122 role, Siemens brülör kontrol rölesi, endüstriyel brülör röles…"
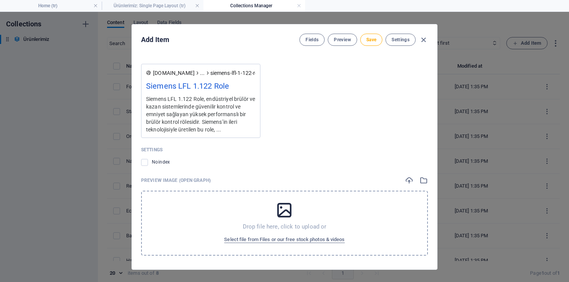
scroll to position [650, 0]
click at [286, 214] on icon at bounding box center [284, 209] width 19 height 19
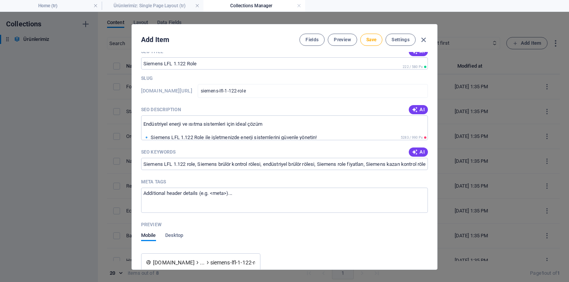
scroll to position [459, 0]
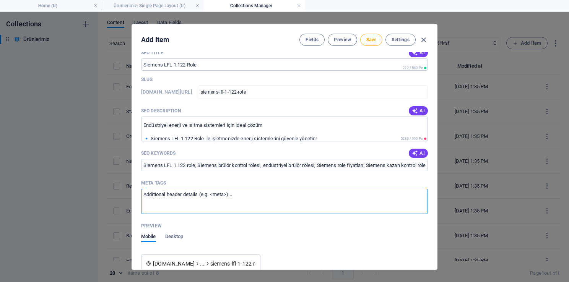
click at [163, 200] on textarea "Meta tags ​" at bounding box center [284, 201] width 287 height 25
paste textarea "<title>Siemens LFL 1.122 Role | Brülör Kontrol Rölesi | Gökay Gaz Enerji</title…"
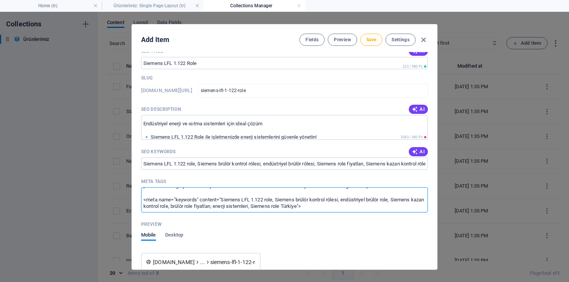
scroll to position [344, 0]
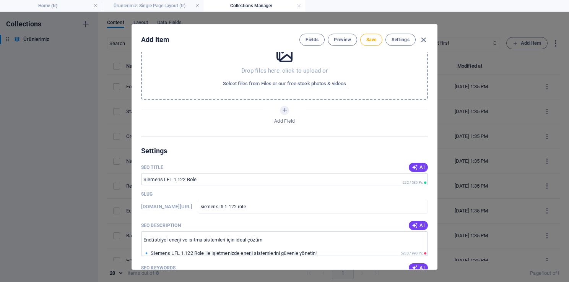
type textarea "<title>Siemens LFL 1.122 Role | Brülör Kontrol Rölesi | Gökay Gaz Enerji</title…"
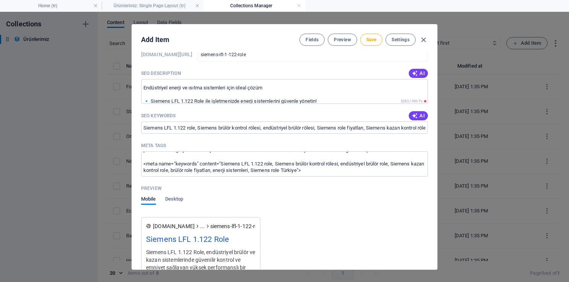
scroll to position [650, 0]
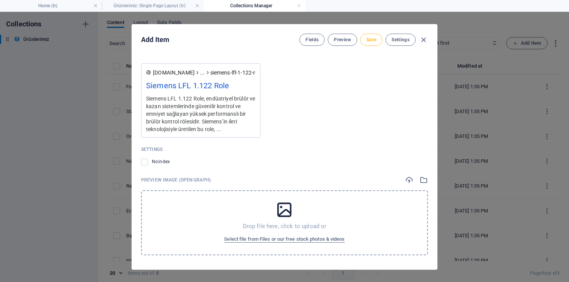
click at [363, 42] on button "Save" at bounding box center [371, 40] width 22 height 12
type input "siemens-lfl-1-122-role"
click at [346, 36] on button "Preview" at bounding box center [341, 40] width 29 height 12
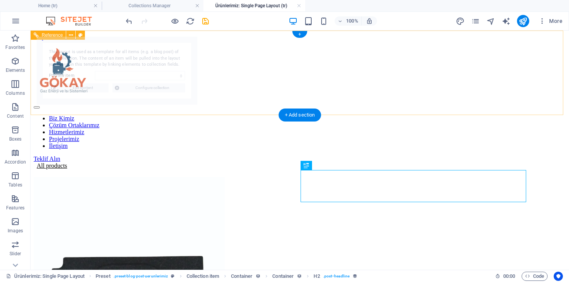
scroll to position [0, 0]
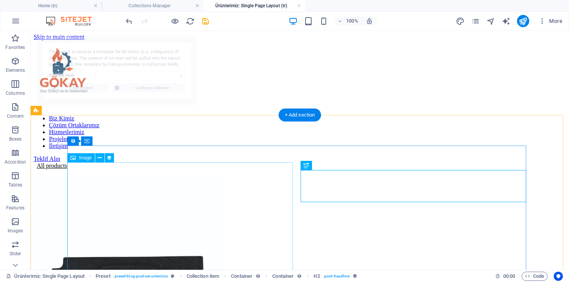
select select "68dd059f0907a4cbb4059985"
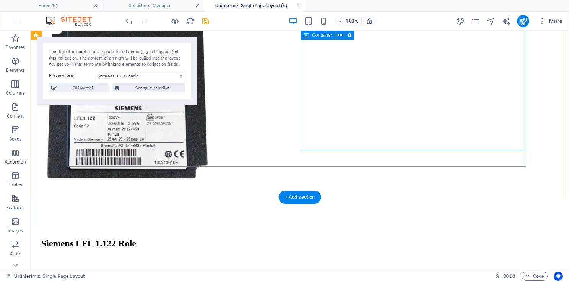
scroll to position [229, 0]
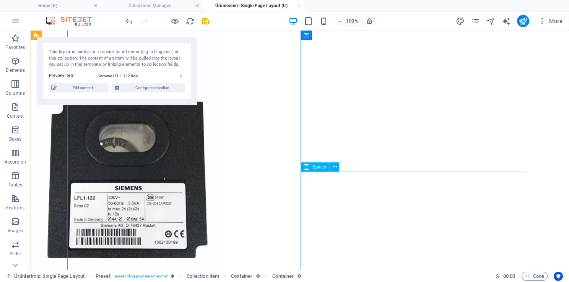
scroll to position [151, 0]
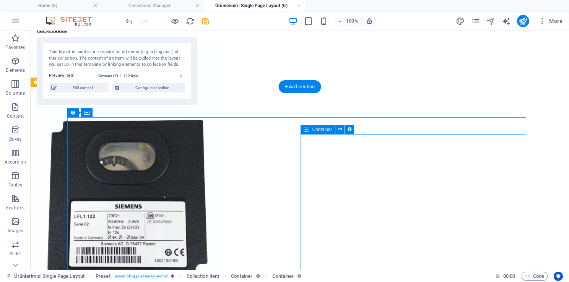
scroll to position [141, 0]
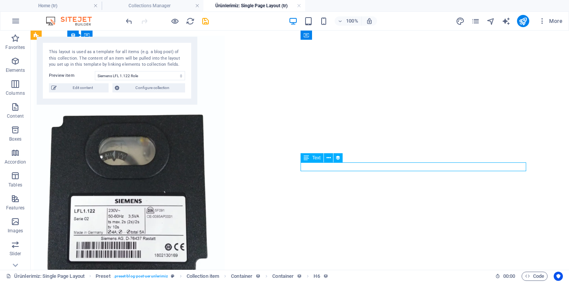
select select "availability"
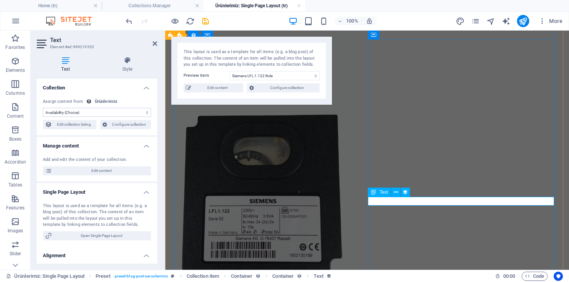
drag, startPoint x: 398, startPoint y: 201, endPoint x: 350, endPoint y: 193, distance: 48.7
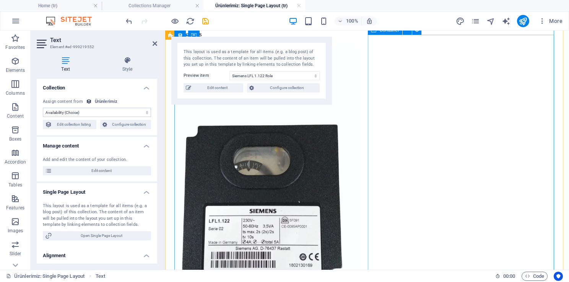
scroll to position [153, 0]
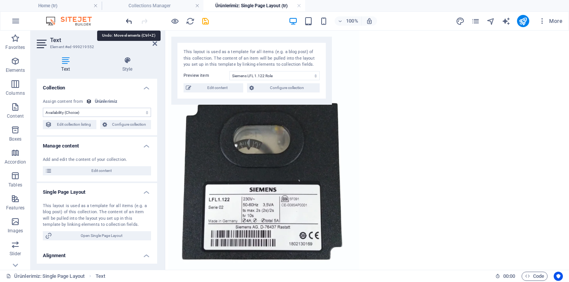
click at [130, 22] on icon "undo" at bounding box center [129, 21] width 9 height 9
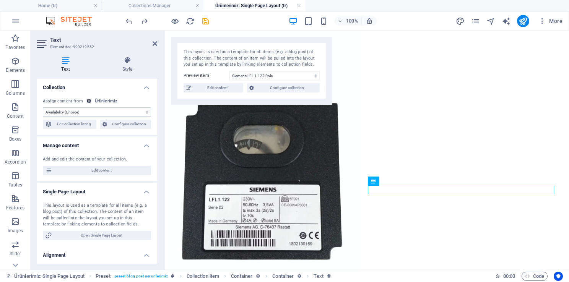
scroll to position [0, 0]
click at [142, 62] on icon at bounding box center [127, 61] width 60 height 8
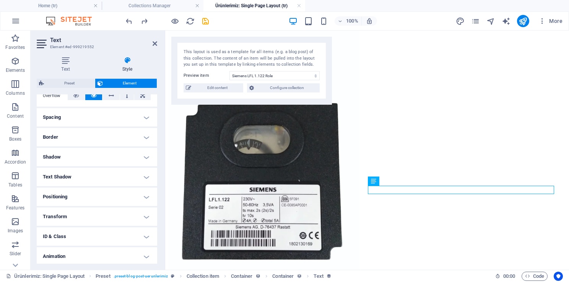
scroll to position [153, 0]
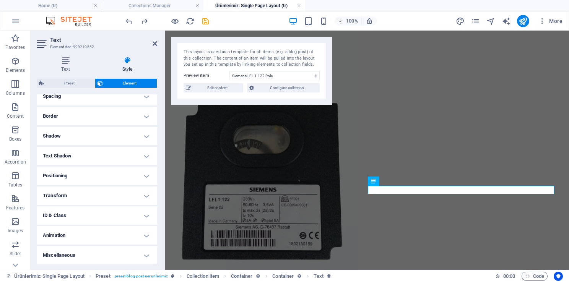
click at [62, 75] on div "Text Style Collection No assignment, content remains static Created at (Date) U…" at bounding box center [97, 160] width 120 height 207
click at [151, 49] on header "Text Element #ed-999219552" at bounding box center [97, 41] width 120 height 20
click at [153, 43] on icon at bounding box center [154, 44] width 5 height 6
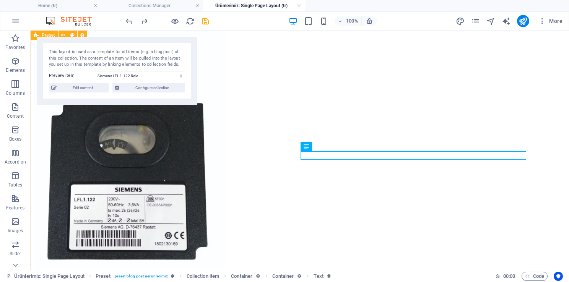
click at [546, 145] on div "All products Siemens LFL 1.122 Role Stokta In stock Ürün Numarası Teklif Alın" at bounding box center [300, 232] width 532 height 445
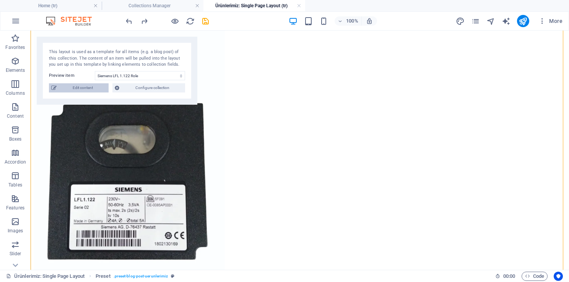
click at [92, 86] on span "Edit content" at bounding box center [82, 87] width 47 height 9
type input "siemens-lfl-1-122-role"
type textarea "Siemens LFL 1.122 Role, endüstriyel brülör ve kazan sistemlerinde güvenilir kon…"
type input "Siemens LFL 1.122 role, Siemens brülör kontrol rölesi, endüstriyel brülör röles…"
type textarea "<title>Siemens LFL 1.122 Role | Brülör Kontrol Rölesi | Gökay Gaz Enerji</title…"
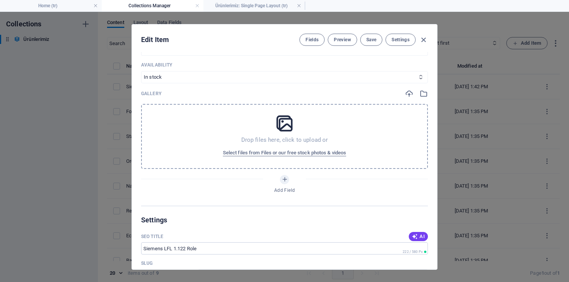
scroll to position [259, 0]
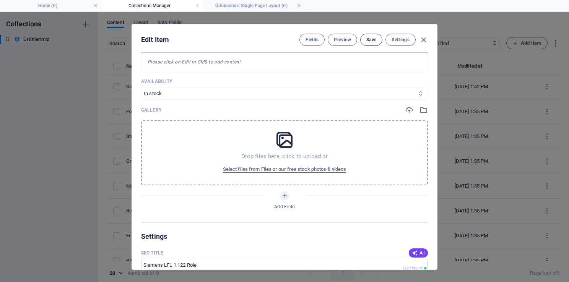
click at [375, 37] on button "Save" at bounding box center [371, 40] width 22 height 12
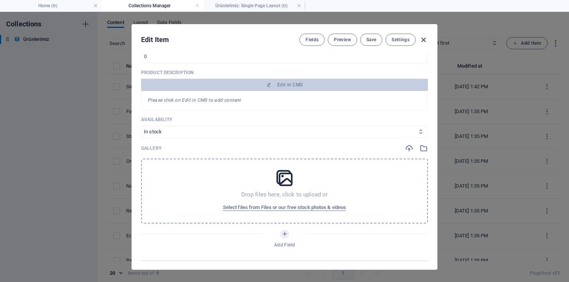
click at [421, 36] on icon "button" at bounding box center [423, 40] width 9 height 9
type input "siemens-lfl-1-122-role"
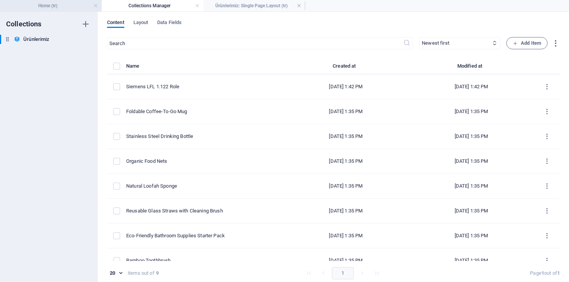
click at [57, 5] on h4 "Home (tr)" at bounding box center [51, 6] width 102 height 8
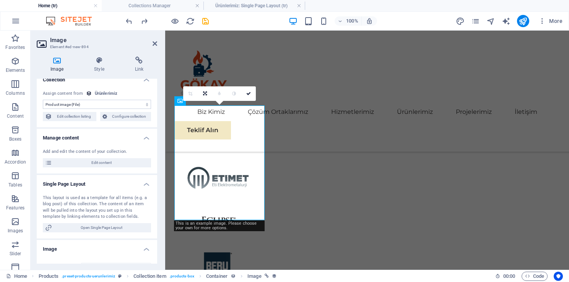
scroll to position [0, 0]
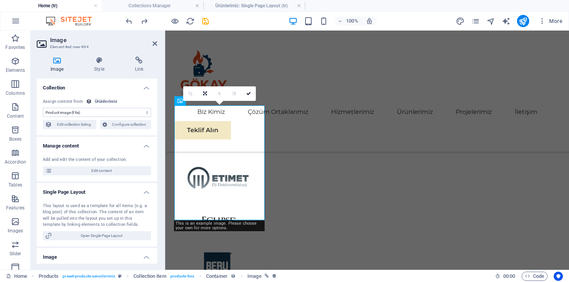
click at [89, 112] on select "No assignment, content remains static Created at (Date) Updated at (Date) Name …" at bounding box center [97, 112] width 108 height 9
drag, startPoint x: 155, startPoint y: 144, endPoint x: 160, endPoint y: 170, distance: 26.4
click at [160, 170] on div "Image Style Link Collection No assignment, content remains static Created at (D…" at bounding box center [97, 159] width 133 height 219
drag, startPoint x: 157, startPoint y: 160, endPoint x: 157, endPoint y: 179, distance: 19.1
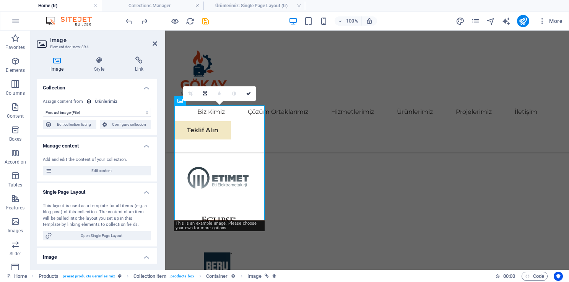
click at [157, 179] on div "Image Style Link Collection No assignment, content remains static Created at (D…" at bounding box center [97, 159] width 133 height 219
click at [92, 61] on icon at bounding box center [98, 61] width 37 height 8
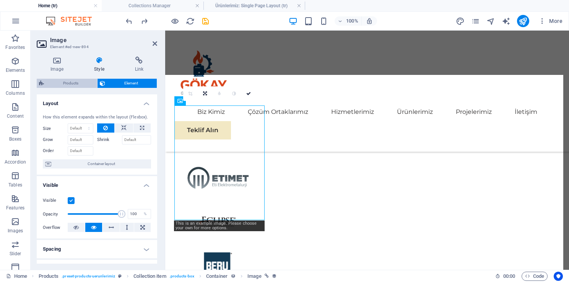
click at [69, 84] on span "Products" at bounding box center [70, 83] width 49 height 9
select select "rem"
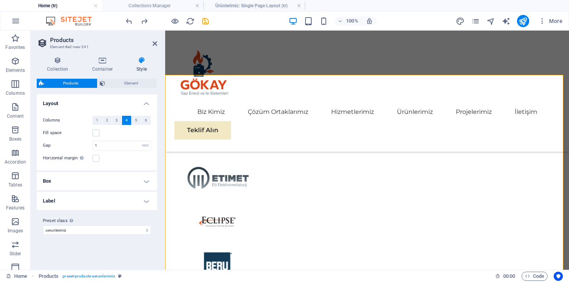
click at [142, 61] on icon at bounding box center [141, 61] width 31 height 8
click at [55, 66] on h4 "Collection" at bounding box center [59, 65] width 45 height 16
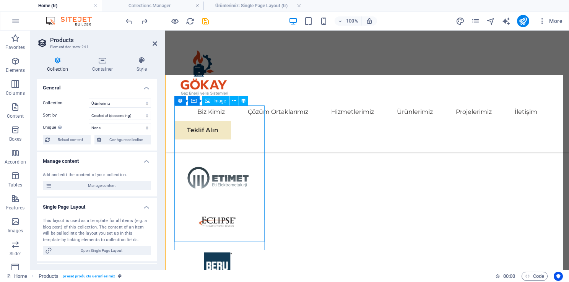
select select "image"
select select "px"
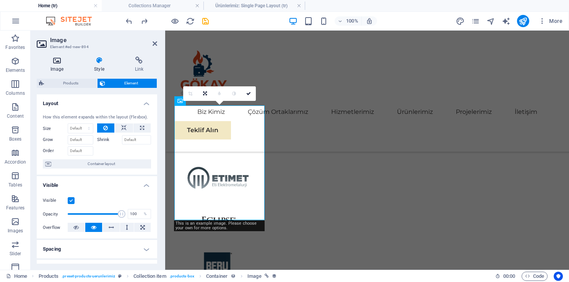
click at [57, 68] on h4 "Image" at bounding box center [59, 65] width 44 height 16
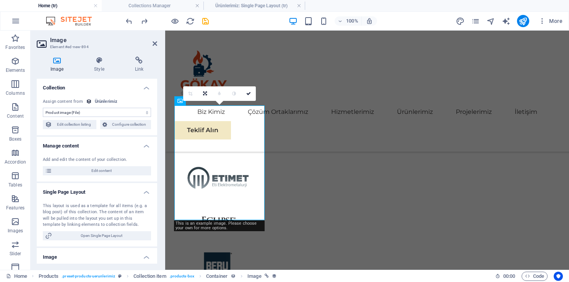
click at [114, 114] on select "No assignment, content remains static Created at (Date) Updated at (Date) Name …" at bounding box center [97, 112] width 108 height 9
click at [89, 167] on span "Edit content" at bounding box center [101, 170] width 94 height 9
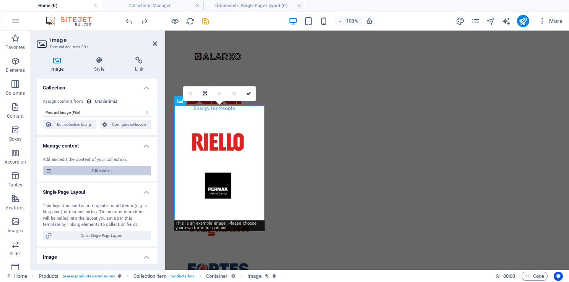
select select "Out of stock"
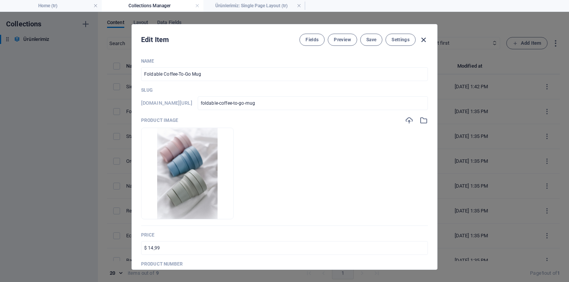
click at [419, 39] on icon "button" at bounding box center [423, 40] width 9 height 9
type input "foldable-coffee-to-go-mug"
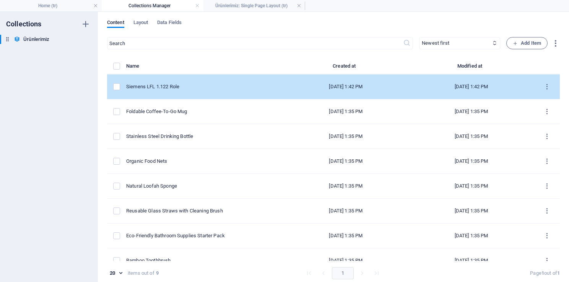
click at [169, 83] on div "Siemens LFL 1.122 Role" at bounding box center [201, 86] width 151 height 7
select select "In stock"
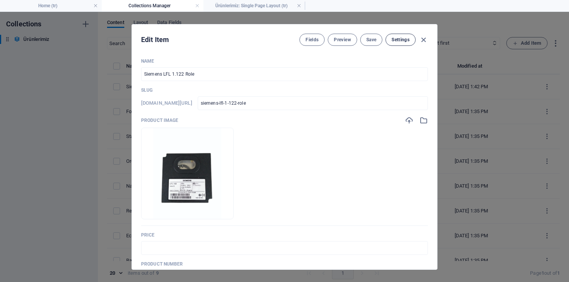
click at [396, 39] on span "Settings" at bounding box center [400, 40] width 18 height 6
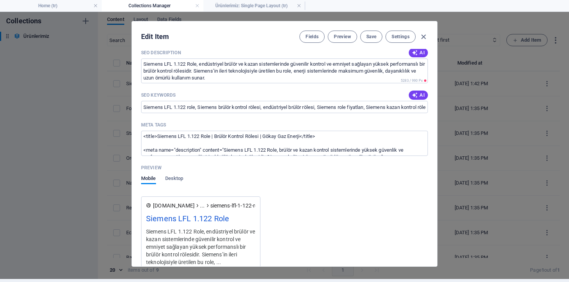
scroll to position [679, 0]
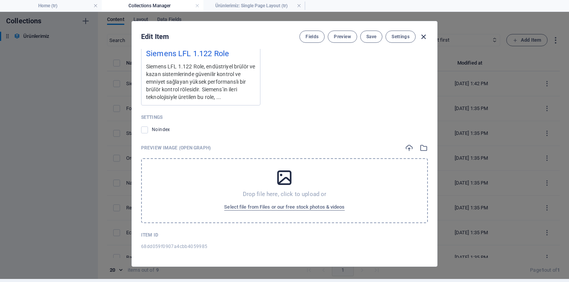
click at [422, 37] on icon "button" at bounding box center [423, 36] width 9 height 9
type input "siemens-lfl-1-122-role"
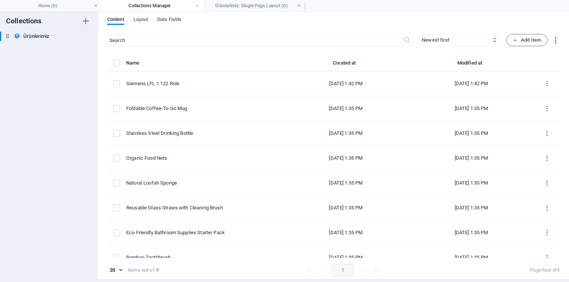
scroll to position [582, 0]
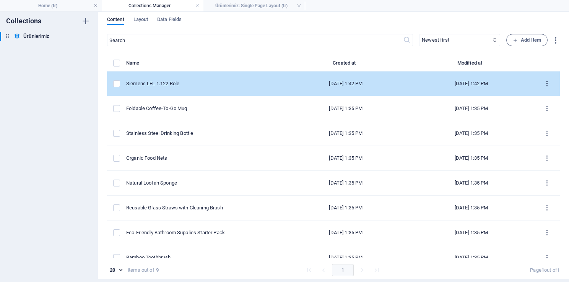
click at [544, 81] on icon "items list" at bounding box center [546, 83] width 7 height 7
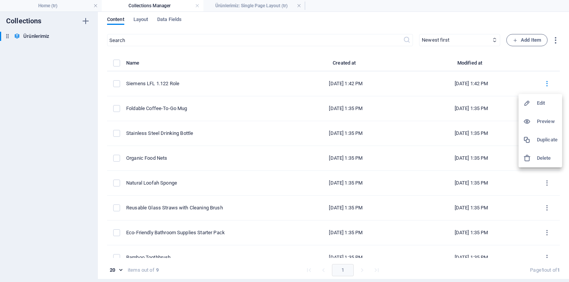
click at [44, 10] on div at bounding box center [284, 141] width 569 height 282
click at [44, 6] on h4 "Home (tr)" at bounding box center [51, 6] width 102 height 8
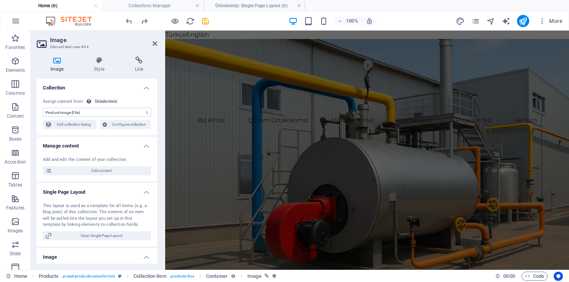
scroll to position [1390, 0]
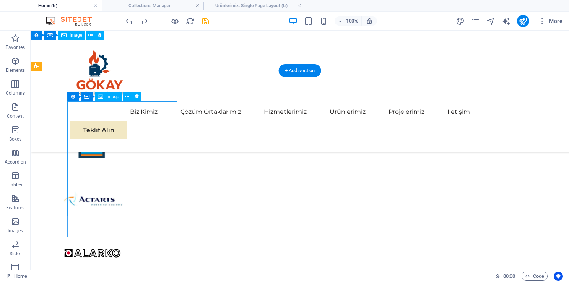
scroll to position [1444, 0]
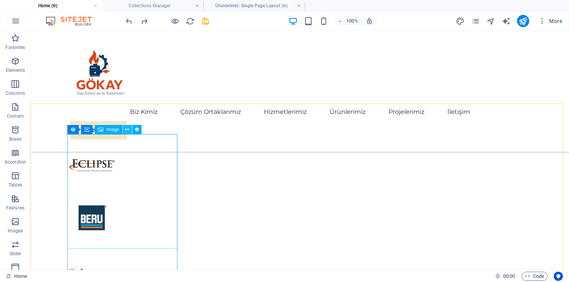
click at [126, 129] on icon at bounding box center [127, 130] width 4 height 8
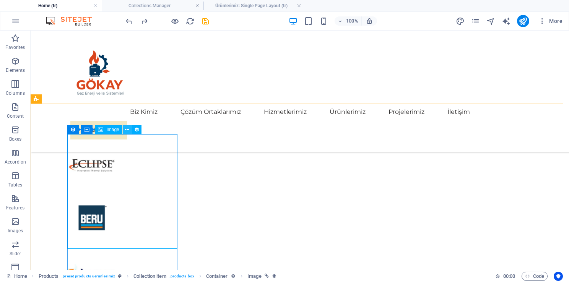
click at [127, 129] on icon at bounding box center [127, 130] width 4 height 8
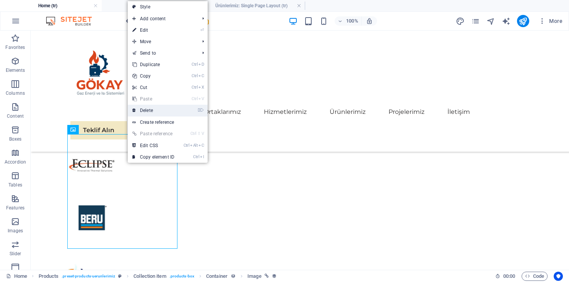
click at [152, 112] on link "⌦ Delete" at bounding box center [153, 110] width 51 height 11
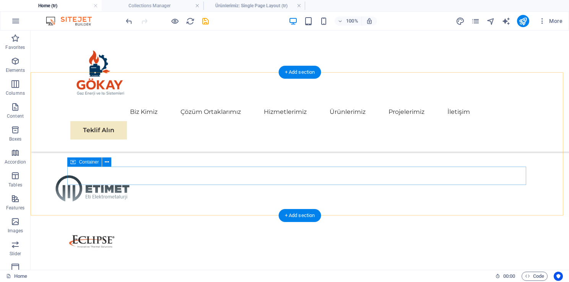
scroll to position [1367, 0]
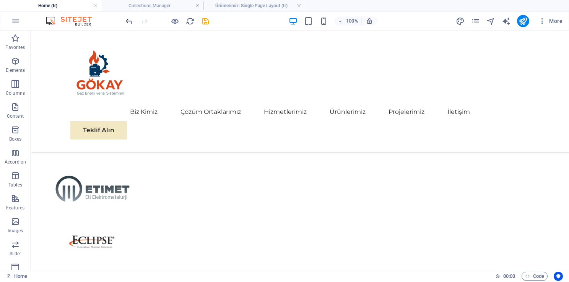
click at [128, 22] on icon "undo" at bounding box center [129, 21] width 9 height 9
click at [55, 143] on icon at bounding box center [56, 143] width 4 height 8
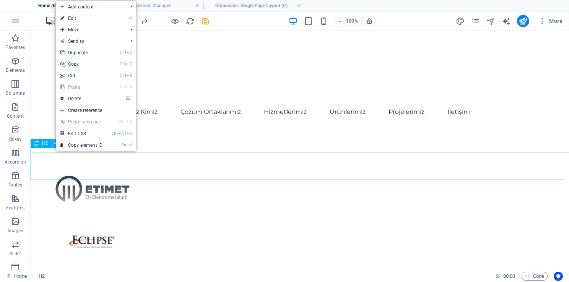
drag, startPoint x: 55, startPoint y: 143, endPoint x: 26, endPoint y: 136, distance: 29.5
click at [55, 143] on icon at bounding box center [56, 143] width 4 height 8
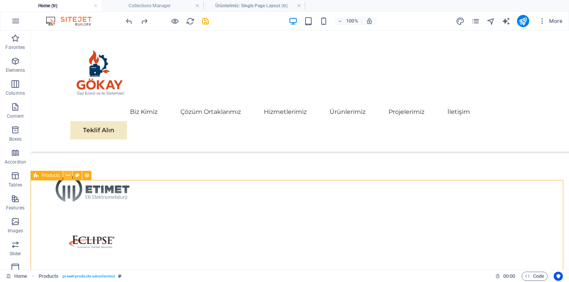
click at [70, 175] on button at bounding box center [67, 175] width 9 height 9
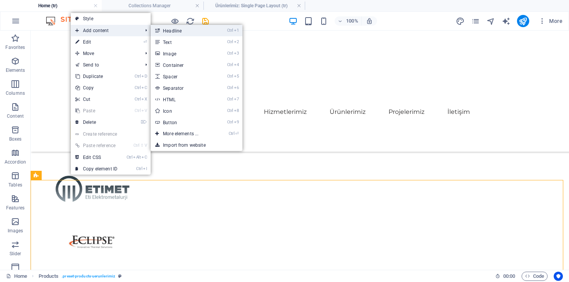
click at [168, 32] on link "Ctrl 1 Headline" at bounding box center [182, 30] width 63 height 11
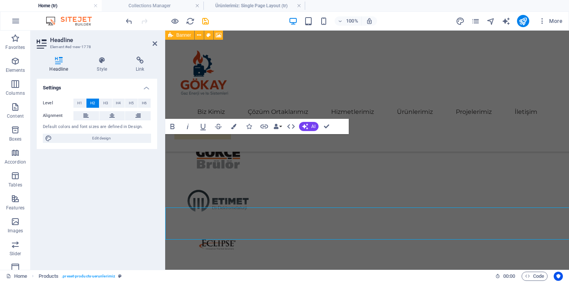
scroll to position [1712, 0]
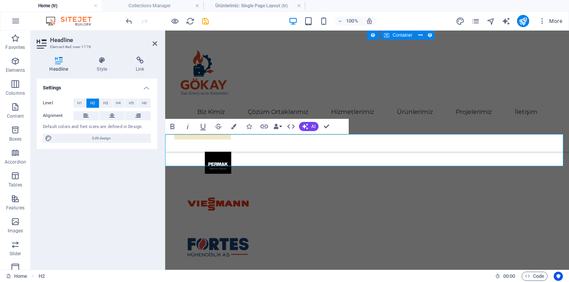
drag, startPoint x: 298, startPoint y: 159, endPoint x: 171, endPoint y: 160, distance: 126.9
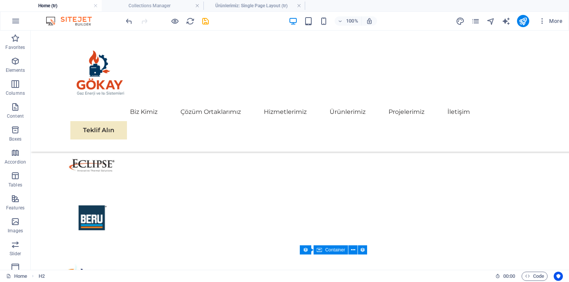
scroll to position [1383, 0]
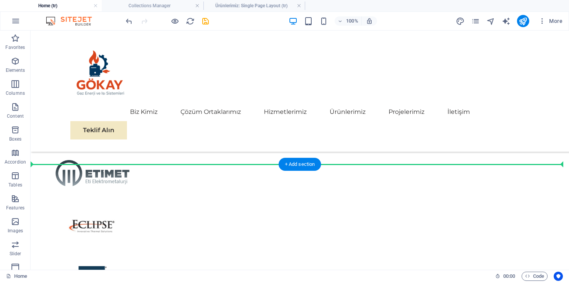
drag, startPoint x: 128, startPoint y: 188, endPoint x: 147, endPoint y: 173, distance: 24.1
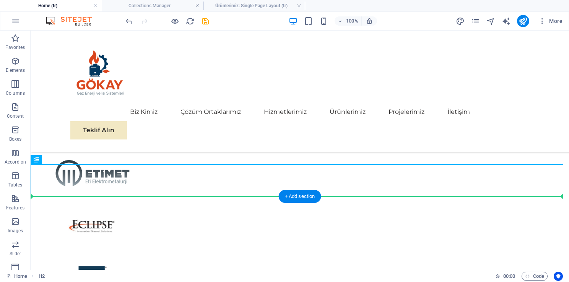
drag, startPoint x: 126, startPoint y: 173, endPoint x: 119, endPoint y: 220, distance: 46.8
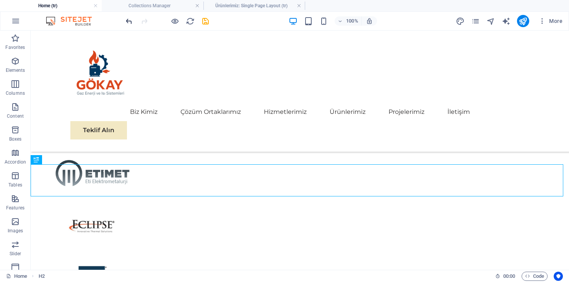
click at [128, 24] on icon "undo" at bounding box center [129, 21] width 9 height 9
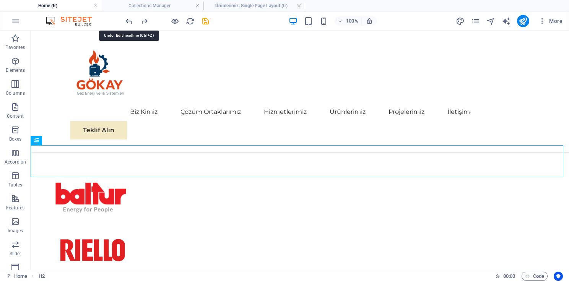
scroll to position [1786, 0]
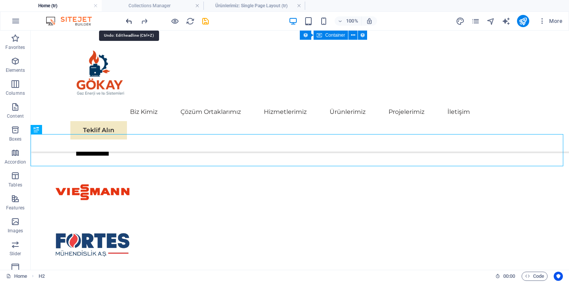
click at [128, 23] on icon "undo" at bounding box center [129, 21] width 9 height 9
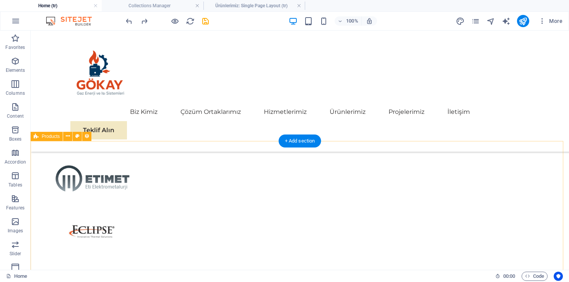
scroll to position [1366, 0]
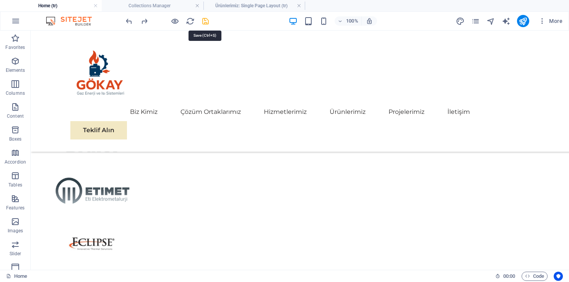
click at [205, 23] on icon "save" at bounding box center [205, 21] width 9 height 9
click at [247, 6] on h4 "Ürünlerimiz: Single Page Layout (tr)" at bounding box center [254, 6] width 102 height 8
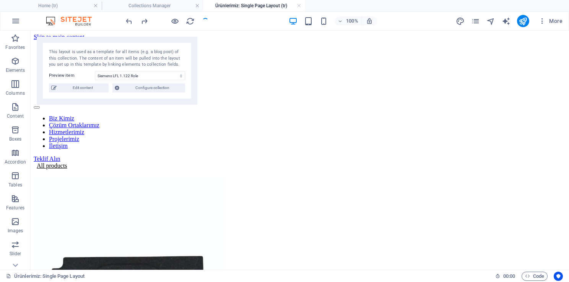
scroll to position [153, 0]
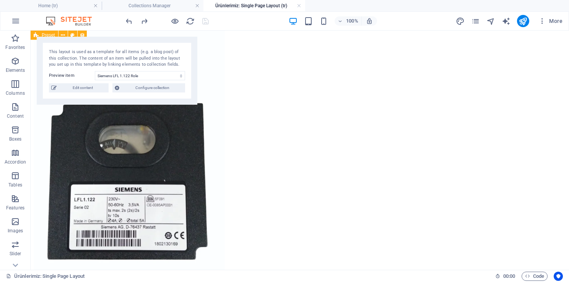
click at [538, 155] on div "All products Siemens LFL 1.122 Role Stokta In stock Ürün Numarası Teklif Alın" at bounding box center [300, 232] width 532 height 445
